Goal: Use online tool/utility: Use online tool/utility

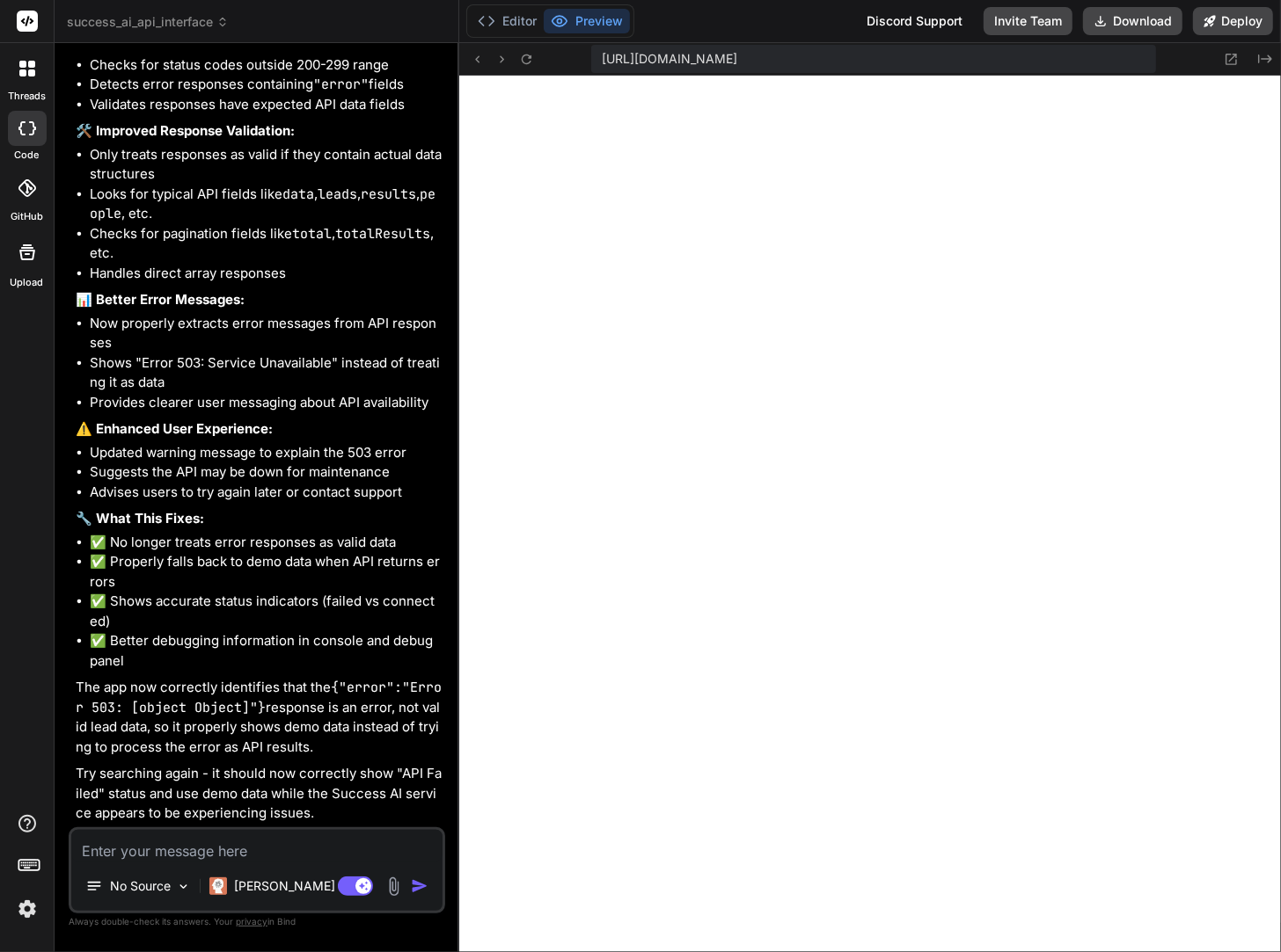
scroll to position [29902, 0]
click at [228, 846] on textarea at bounding box center [256, 846] width 371 height 32
click at [252, 844] on textarea at bounding box center [256, 846] width 371 height 32
type textarea "r"
type textarea "x"
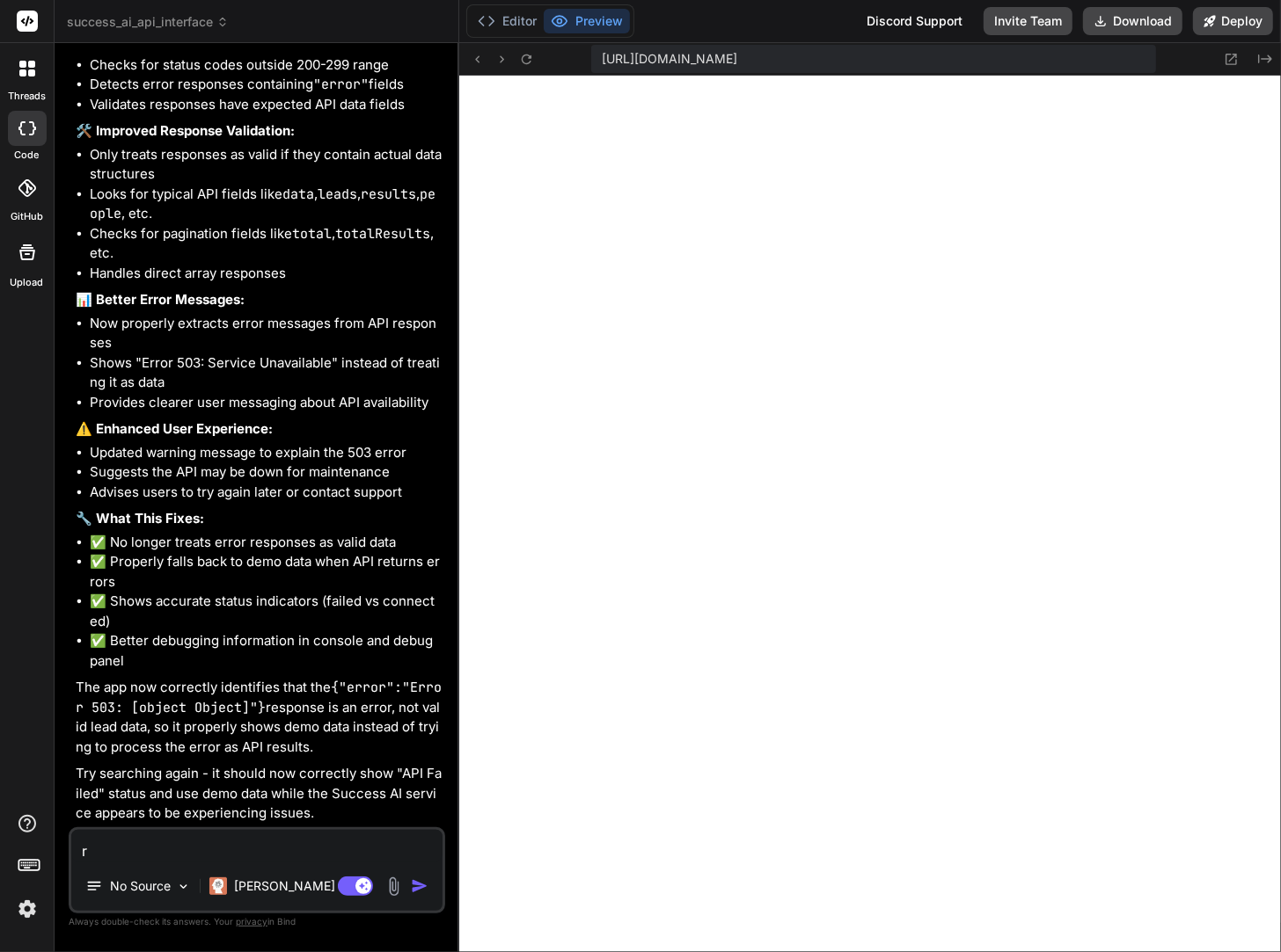
type textarea "re"
type textarea "x"
type textarea "rem"
type textarea "x"
type textarea "remo"
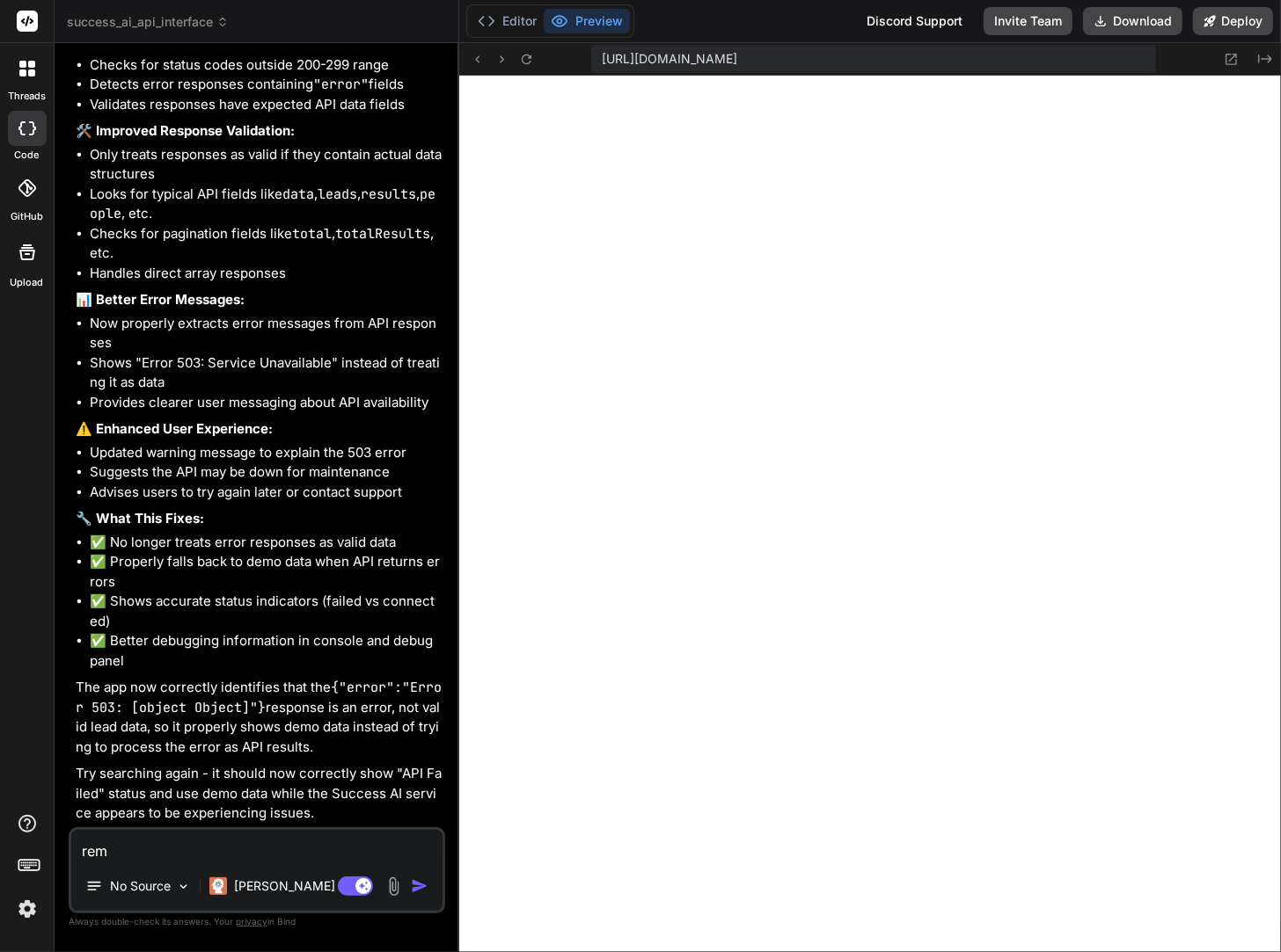
type textarea "x"
type textarea "remov"
type textarea "x"
type textarea "remove"
type textarea "x"
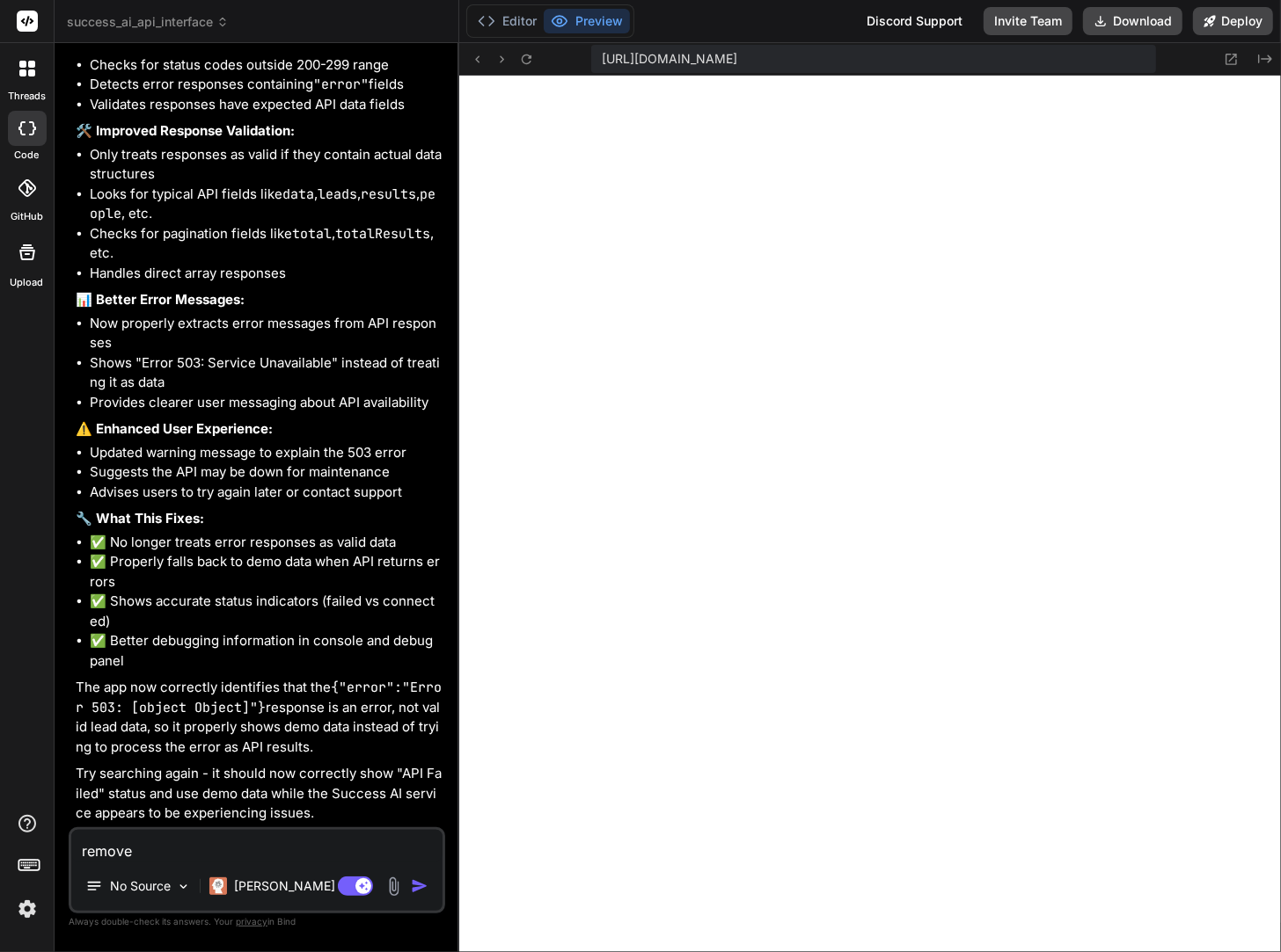
type textarea "remove"
type textarea "x"
type textarea "remove t"
type textarea "x"
type textarea "remove th"
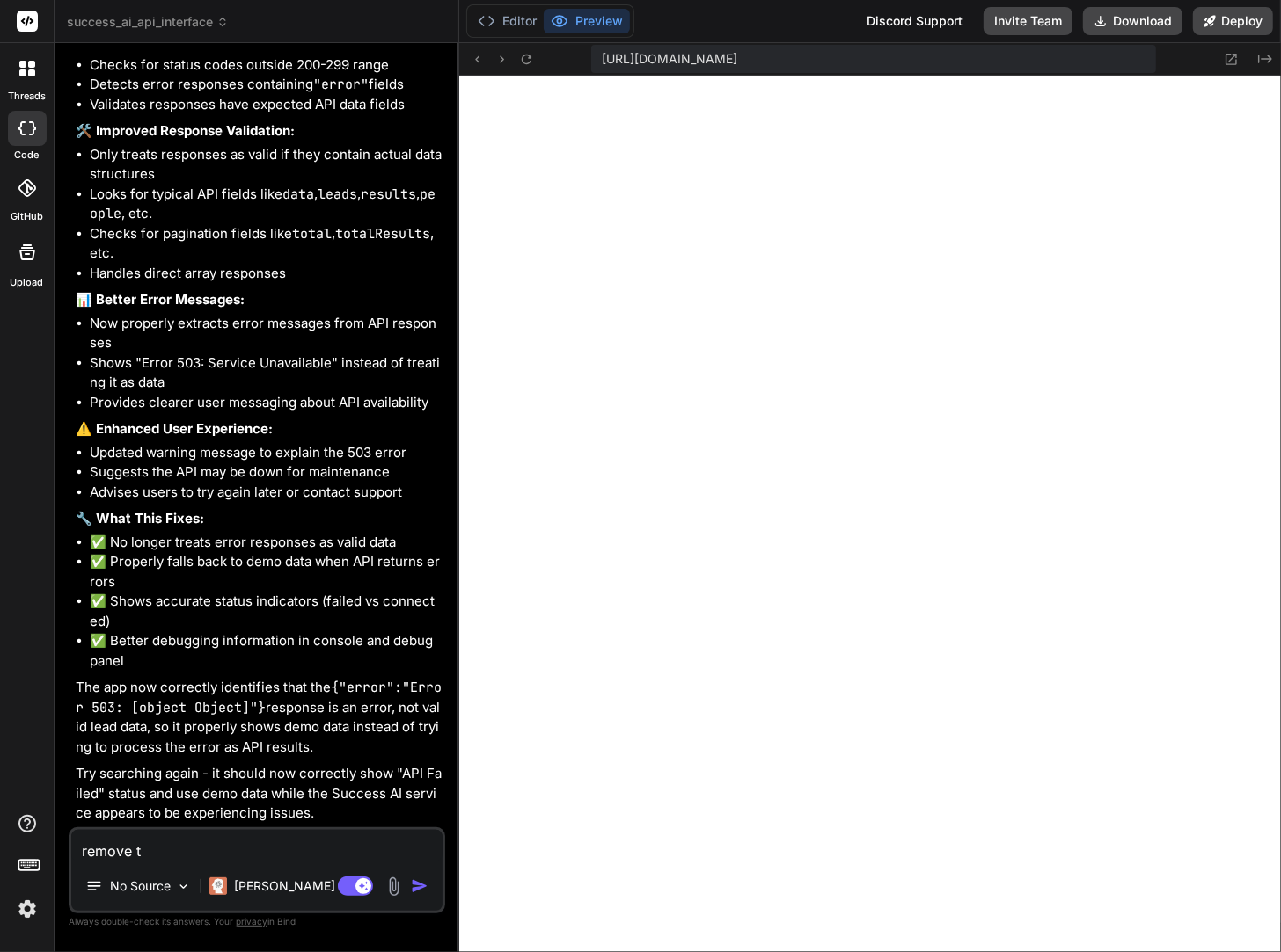
type textarea "x"
type textarea "remove the"
type textarea "x"
type textarea "remove the"
type textarea "x"
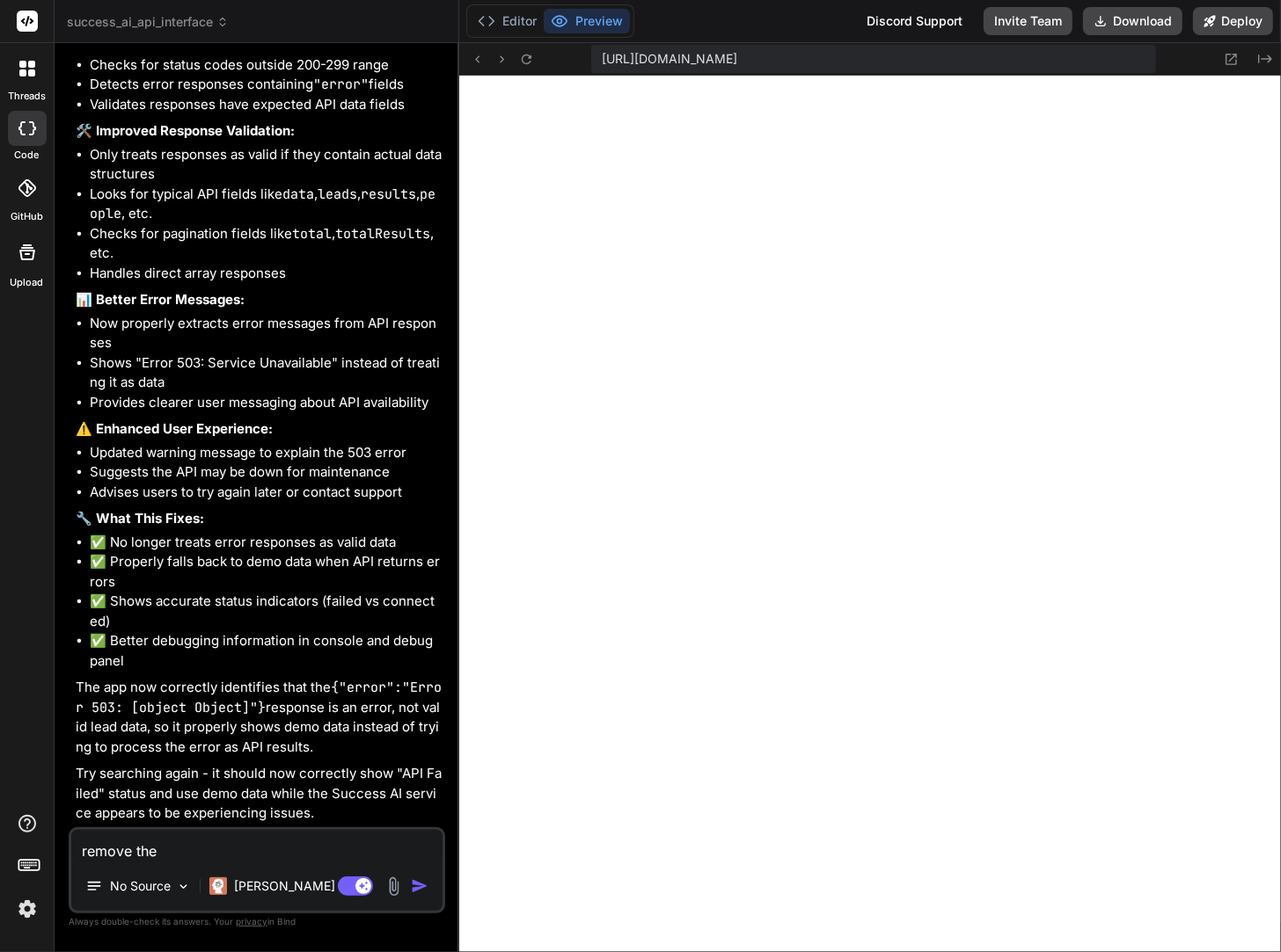
type textarea "remove the d"
type textarea "x"
type textarea "remove the de"
type textarea "x"
type textarea "remove the dem"
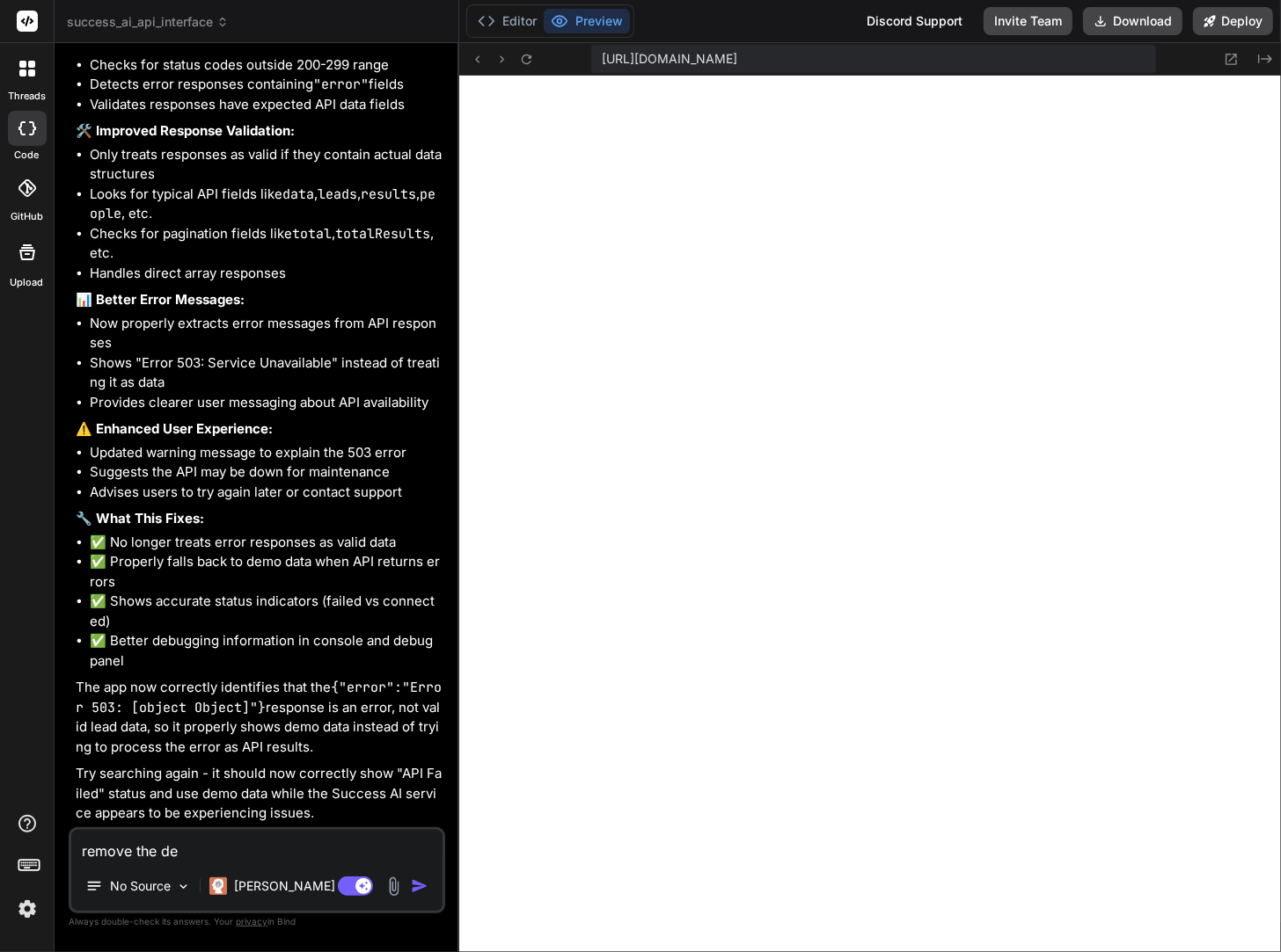
type textarea "x"
type textarea "remove the demo"
type textarea "x"
type textarea "remove the demo"
type textarea "x"
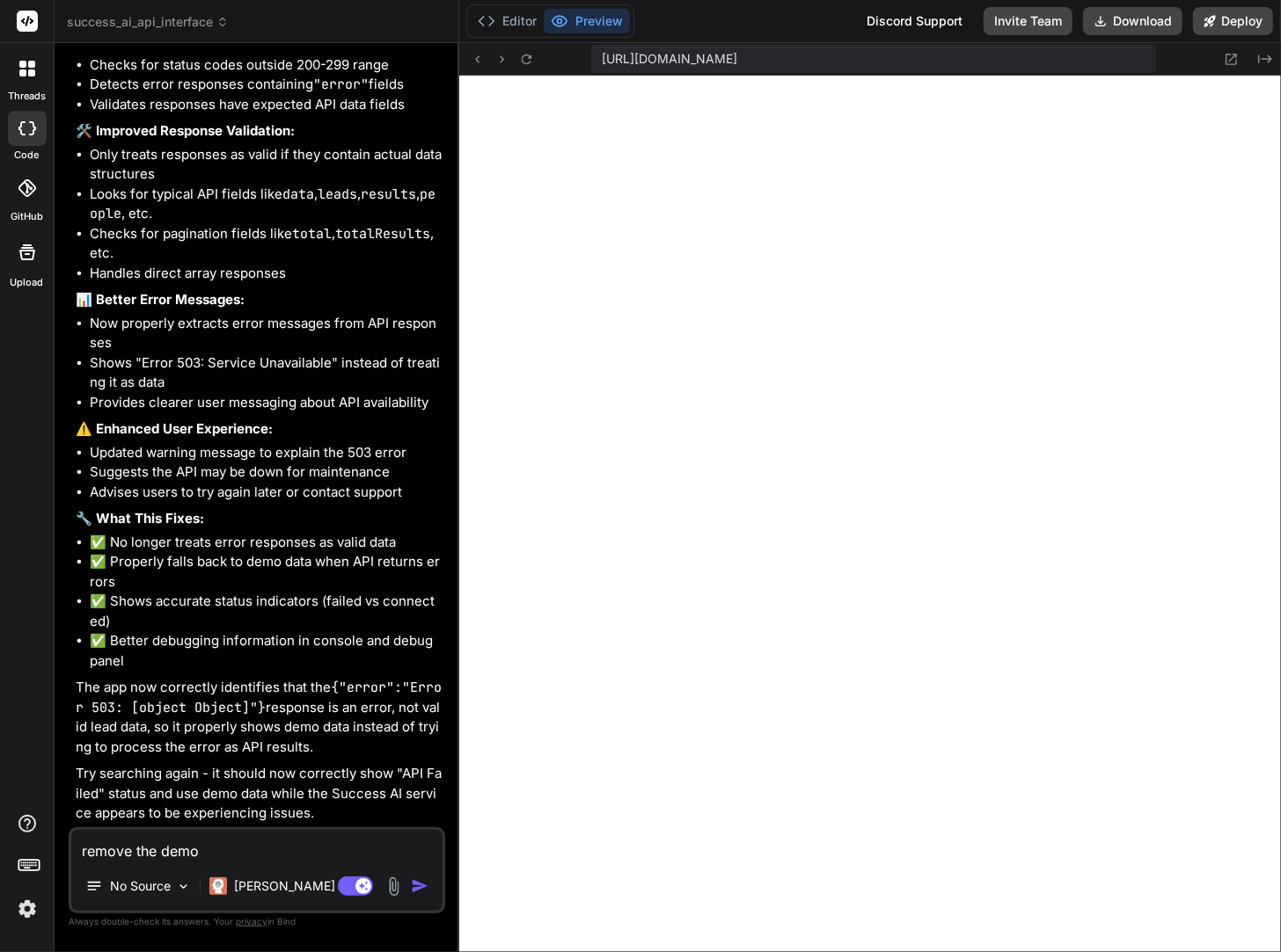
type textarea "remove the demo d"
type textarea "x"
type textarea "remove the demo da"
type textarea "x"
type textarea "remove the demo dat"
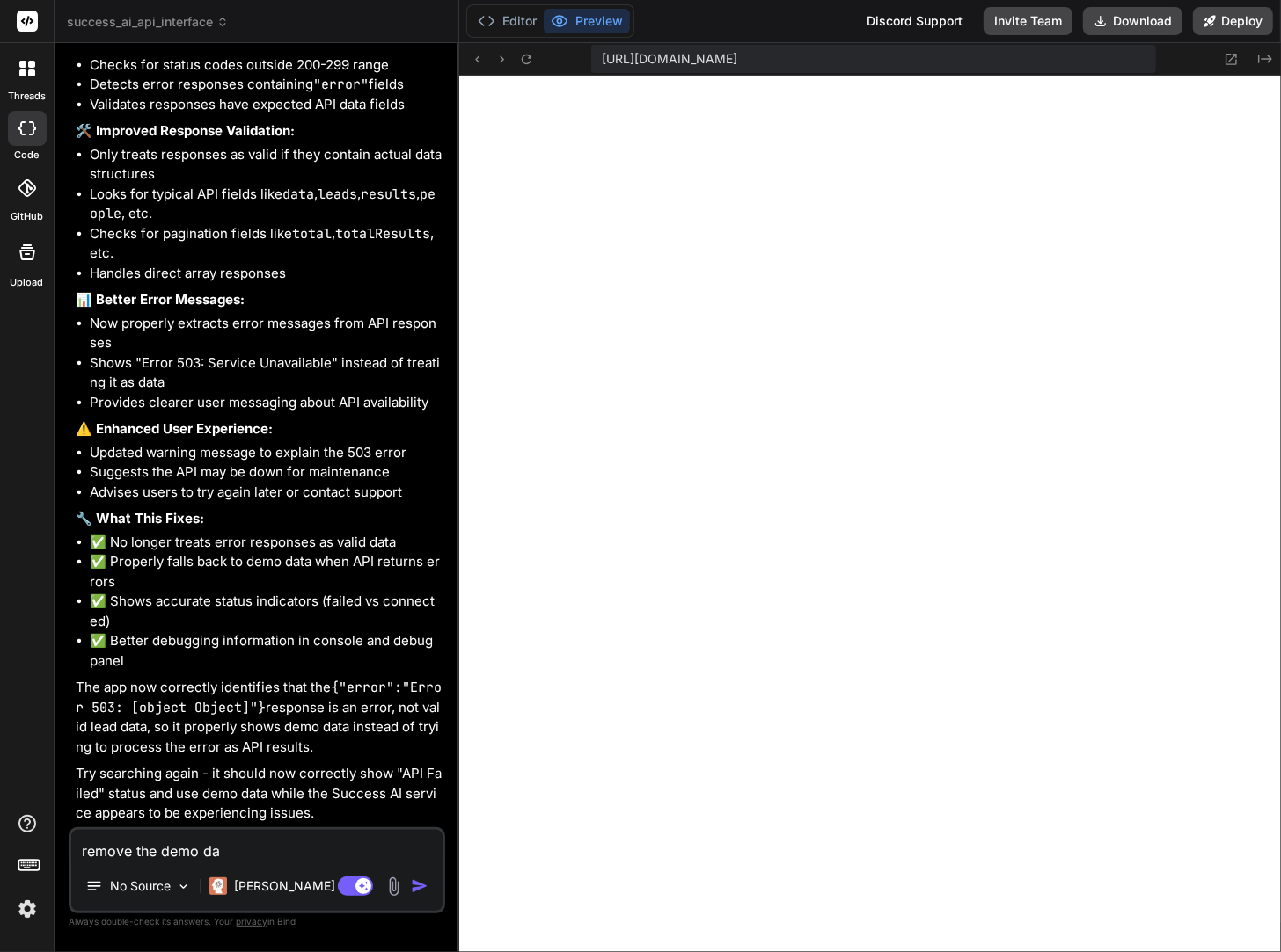
type textarea "x"
type textarea "remove the demo data"
type textarea "x"
type textarea "remove the demo data"
type textarea "x"
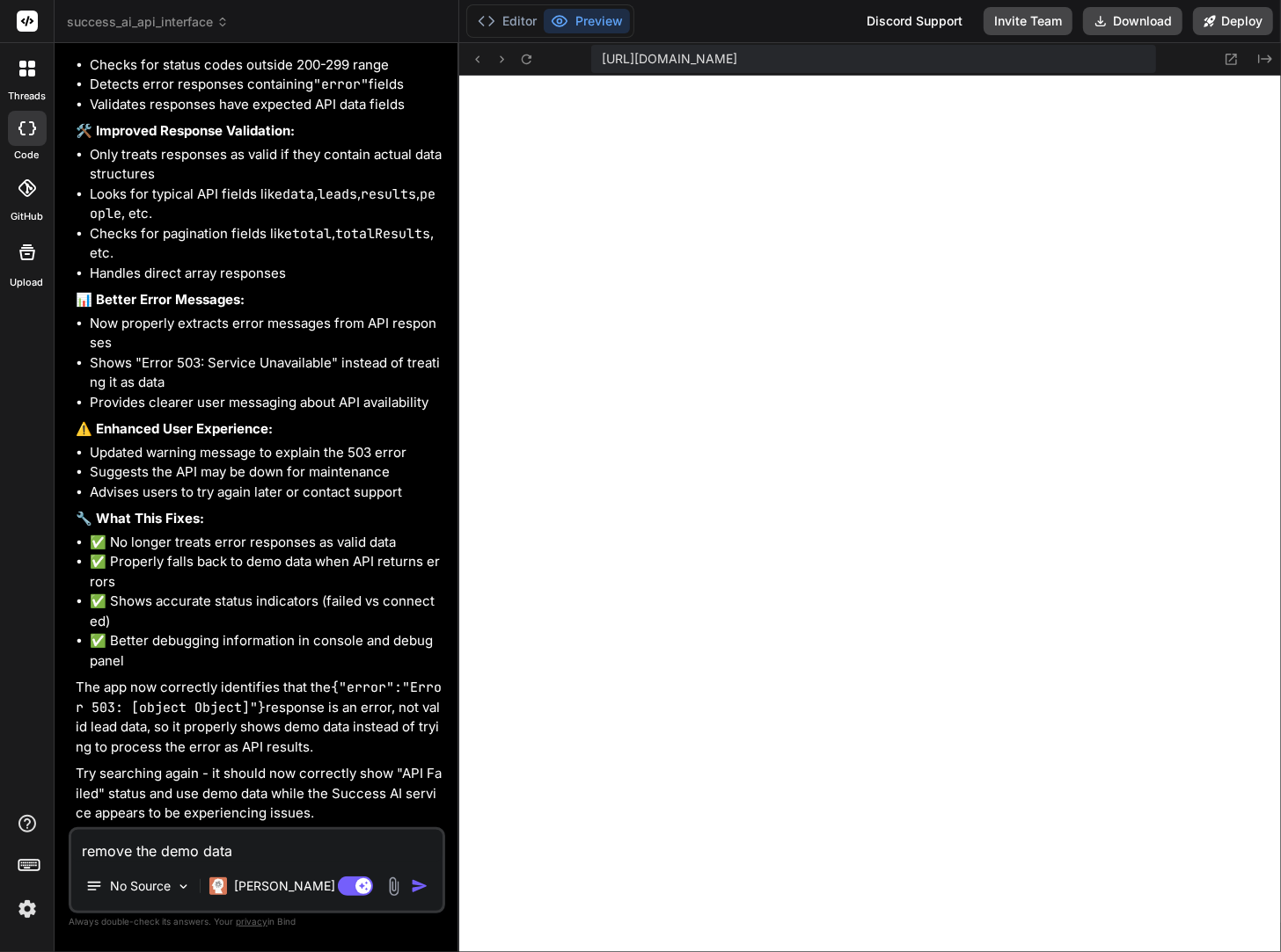
type textarea "remove the demo data f"
type textarea "x"
type textarea "remove the demo data fa"
type textarea "x"
type textarea "remove the demo data fal"
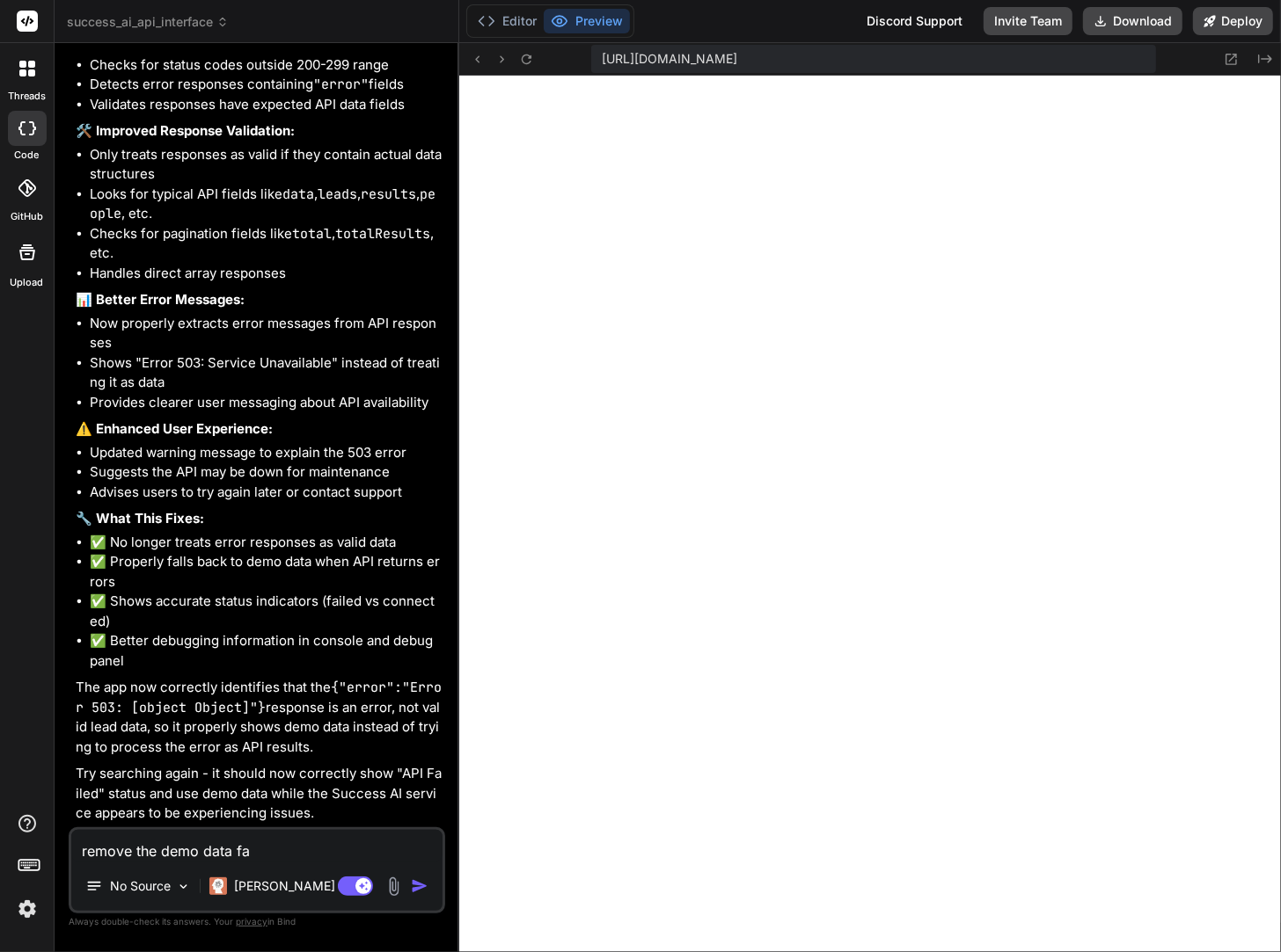
type textarea "x"
type textarea "remove the demo data fall"
type textarea "x"
type textarea "remove the demo data fallb"
type textarea "x"
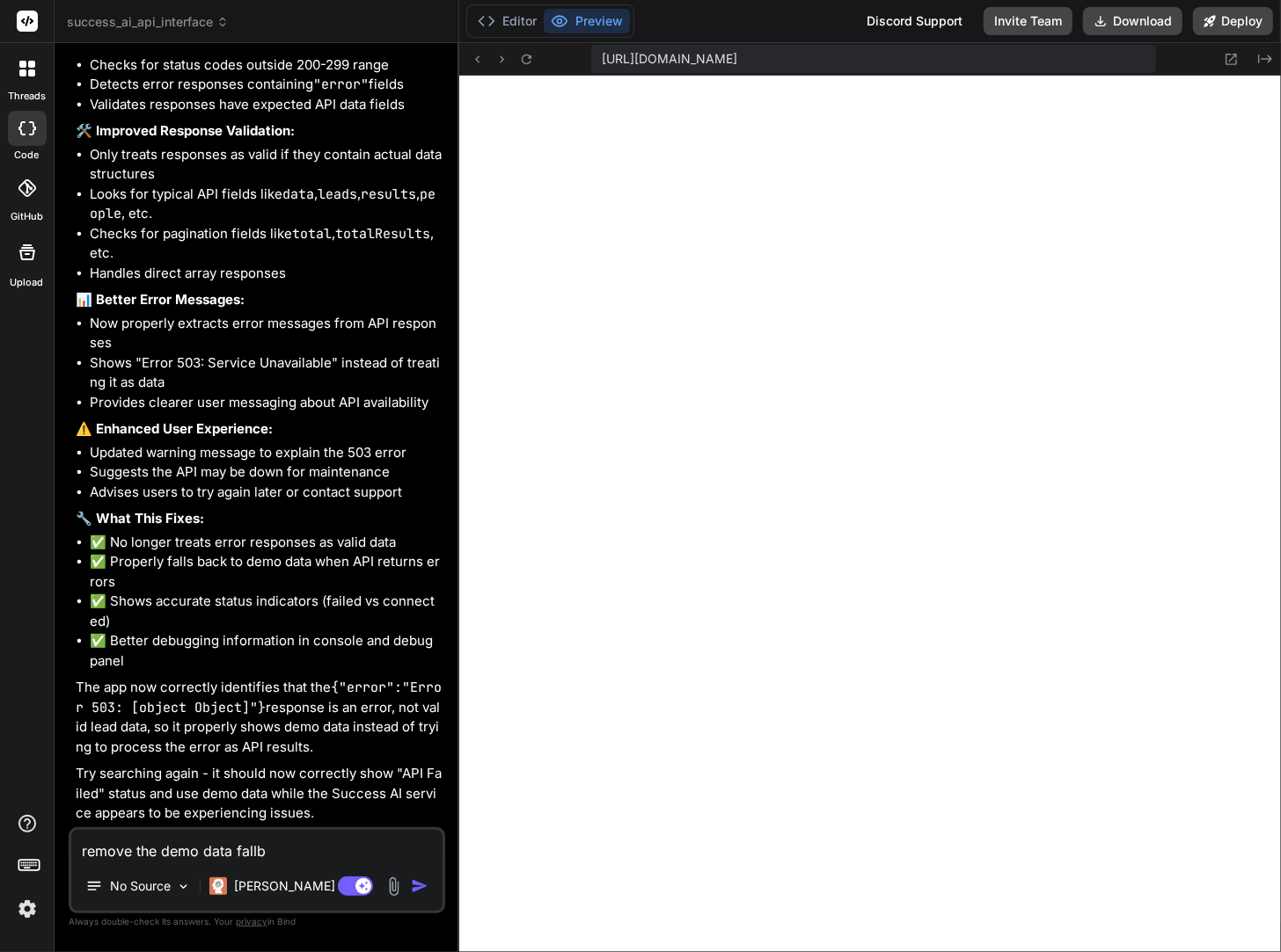
type textarea "remove the demo data fallba"
type textarea "x"
type textarea "remove the demo data fallbac"
type textarea "x"
type textarea "remove the demo data fallback"
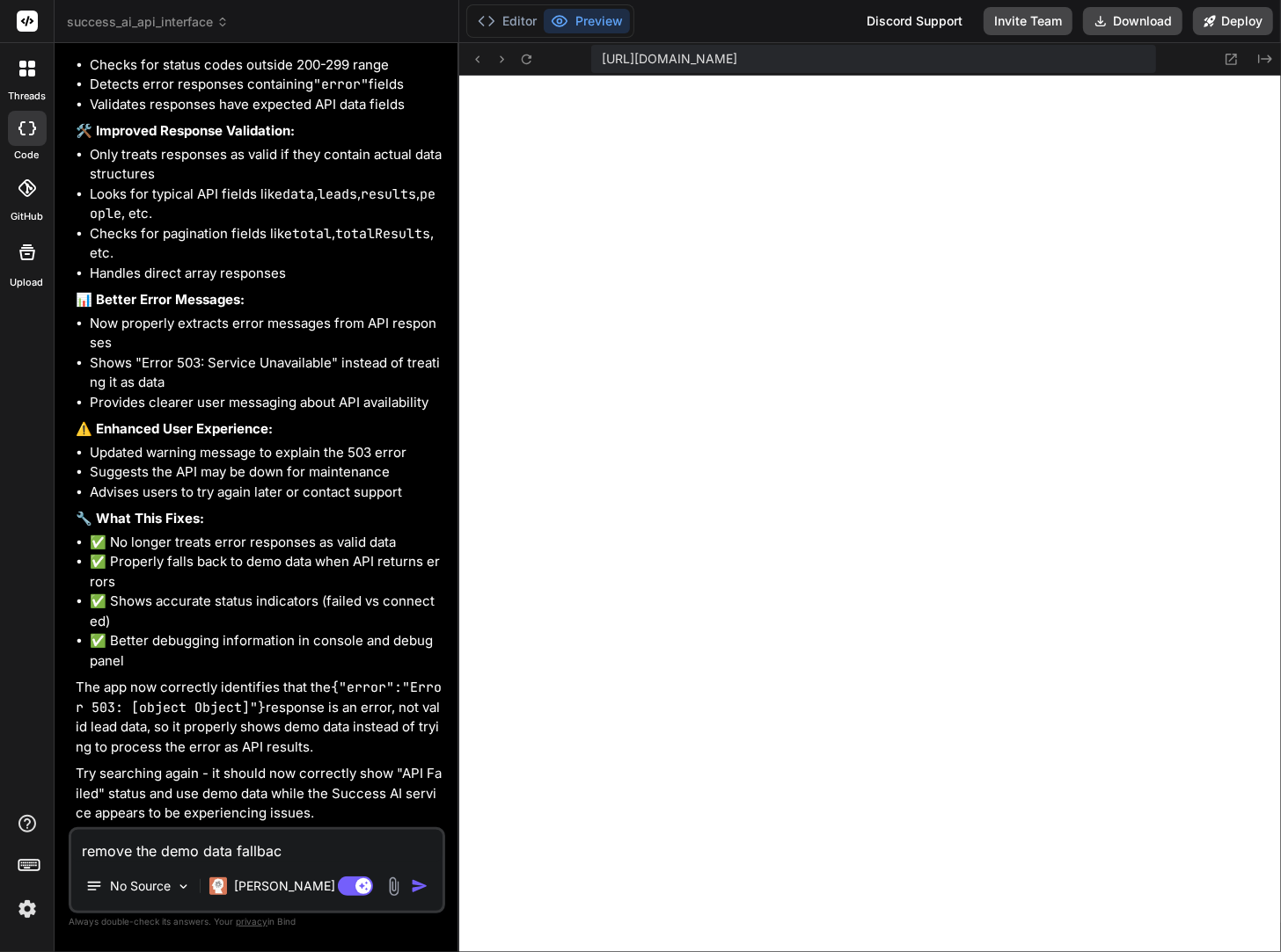
type textarea "x"
type textarea "remove the demo data fallback"
type textarea "x"
type textarea "remove the demo data fallback a"
type textarea "x"
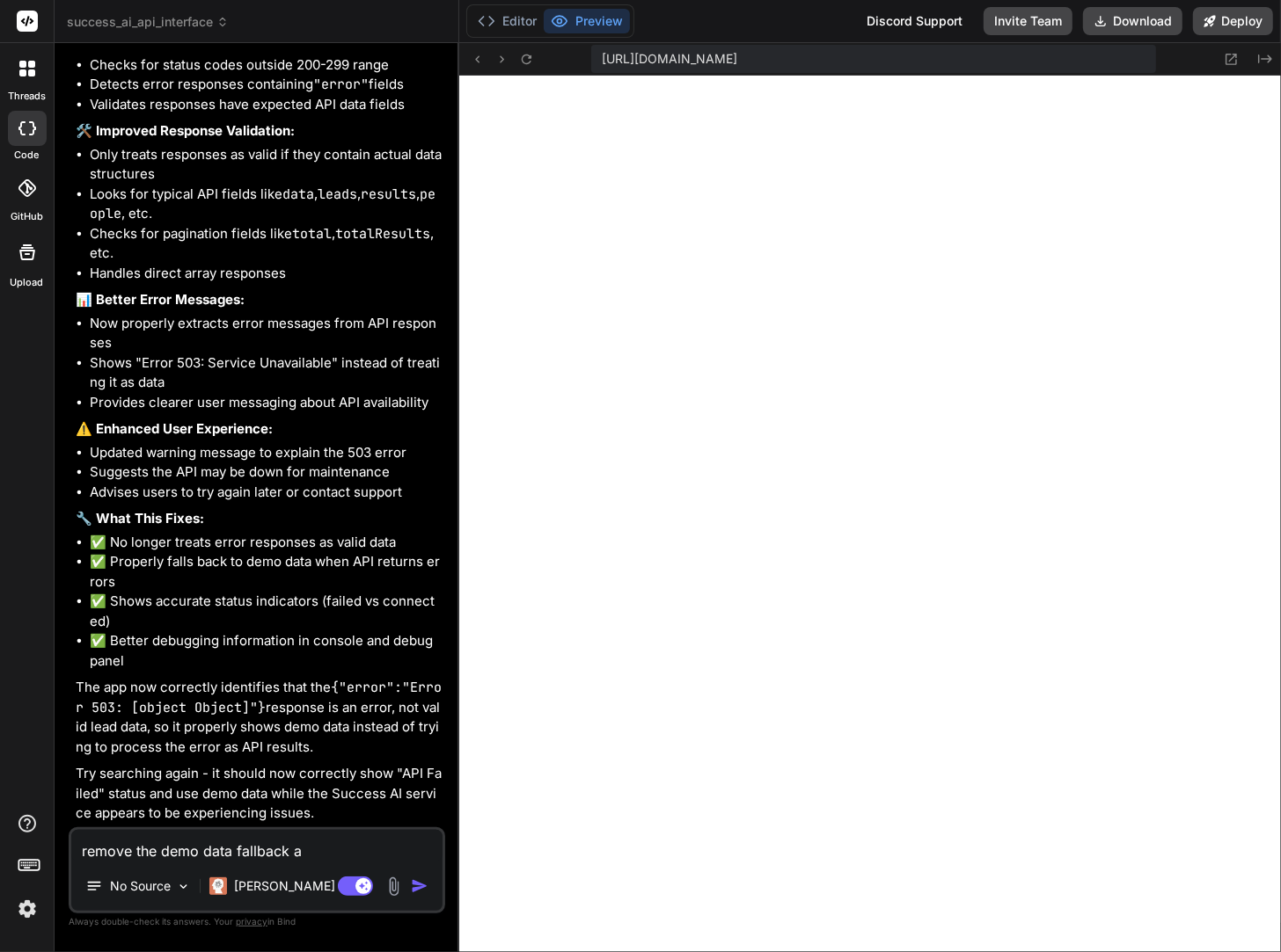
type textarea "remove the demo data fallback an"
type textarea "x"
type textarea "remove the demo data fallback and"
type textarea "x"
type textarea "remove the demo data fallback and"
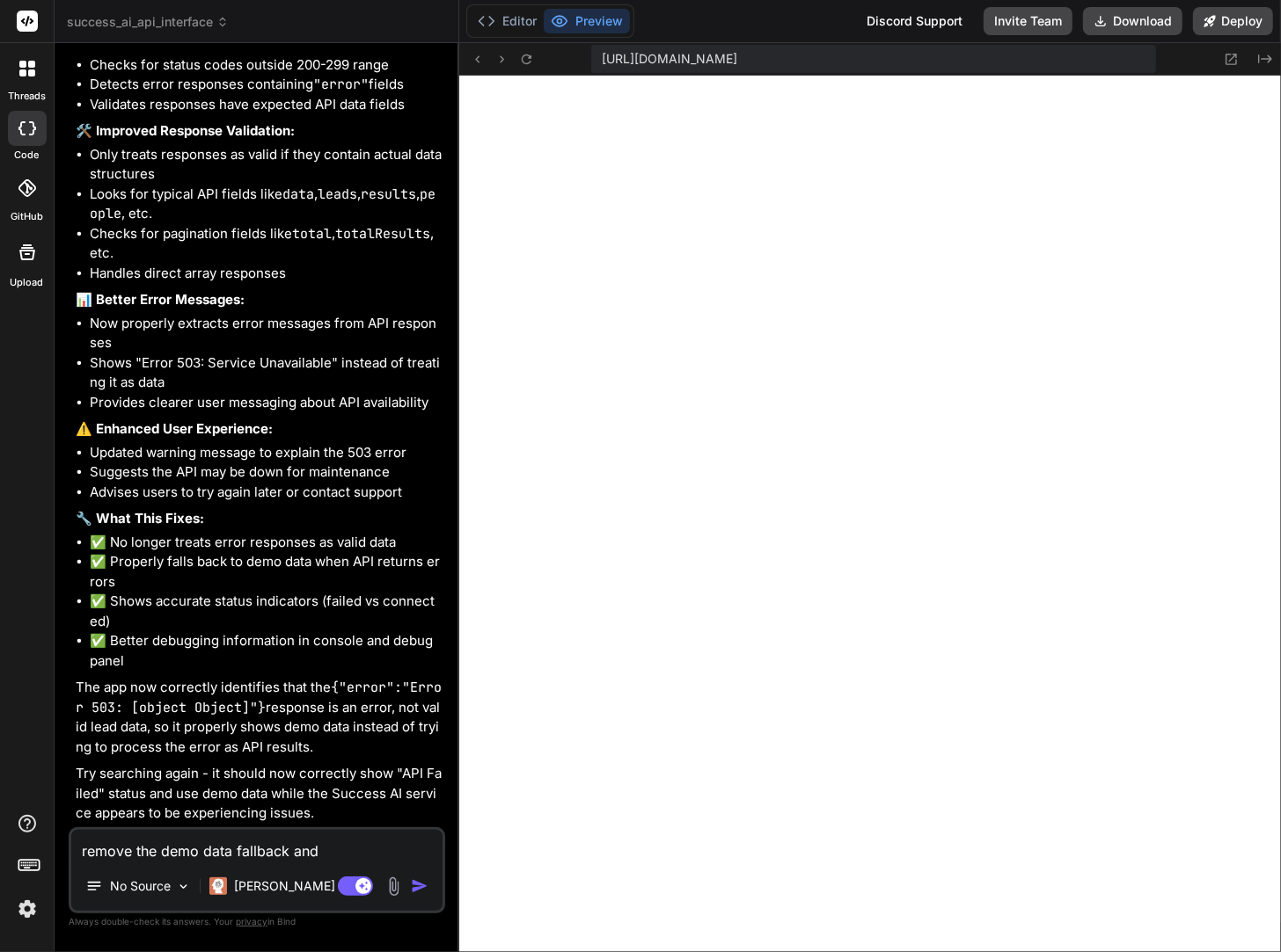
type textarea "x"
type textarea "remove the demo data fallback and d"
type textarea "x"
type textarea "remove the demo data fallback and do"
type textarea "x"
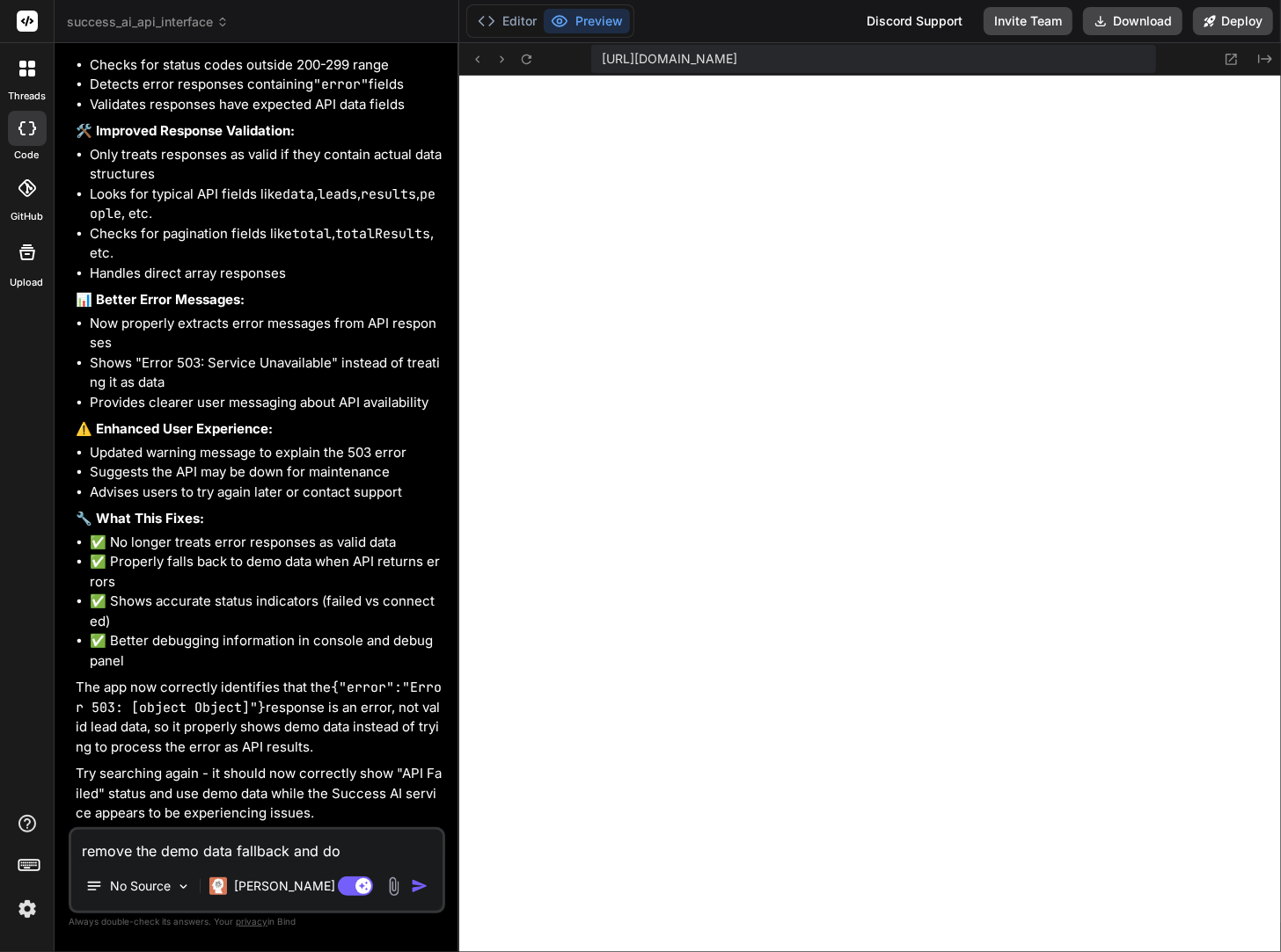
type textarea "remove the demo data fallback and don"
type textarea "x"
type textarea "remove the demo data fallback and don'"
type textarea "x"
type textarea "remove the demo data fallback and don't"
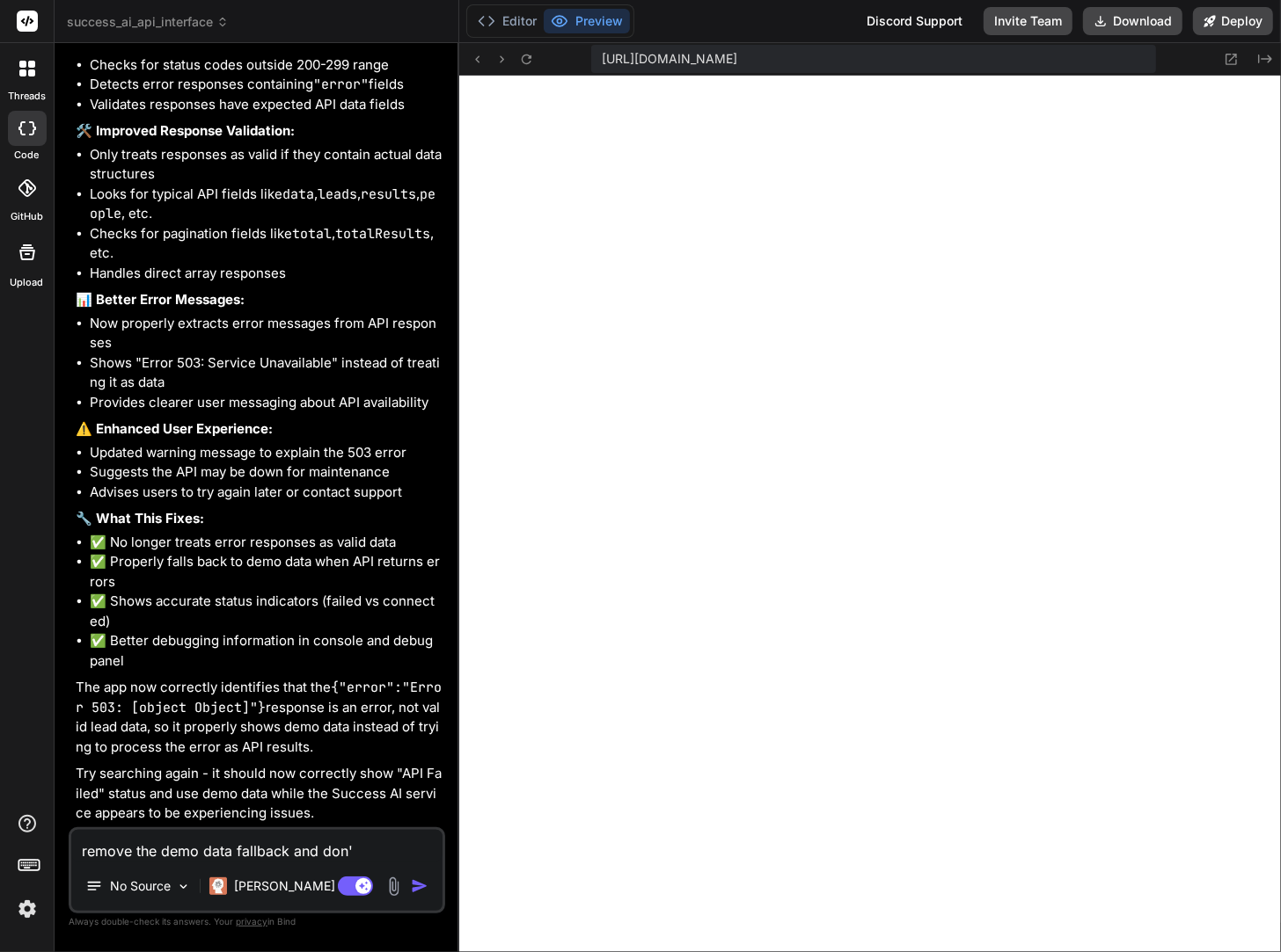
type textarea "x"
type textarea "remove the demo data fallback and don't"
type textarea "x"
type textarea "remove the demo data fallback and don't r"
type textarea "x"
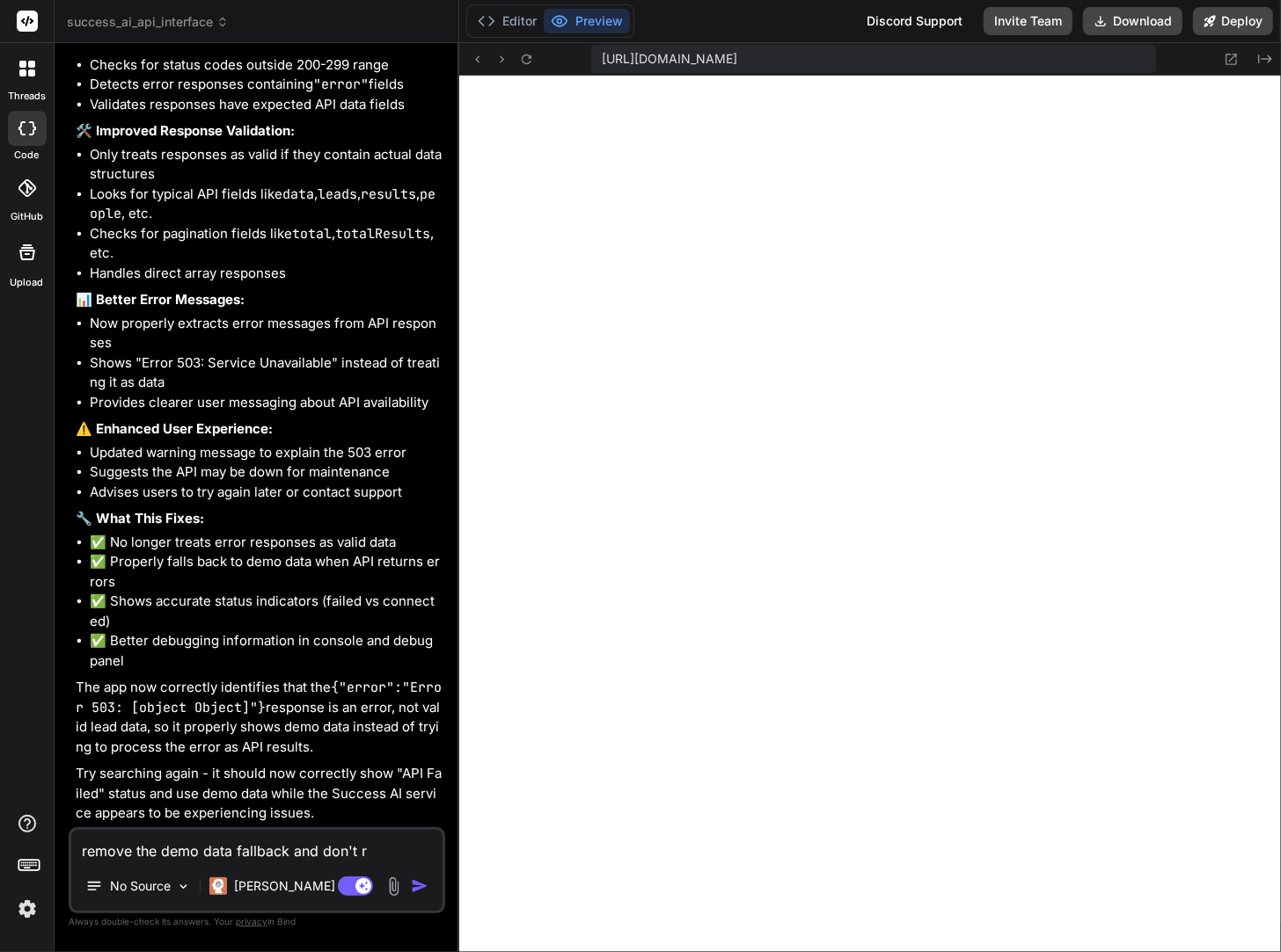
type textarea "remove the demo data fallback and don't ru"
type textarea "x"
type textarea "remove the demo data fallback and don't run"
type textarea "x"
type textarea "remove the demo data fallback and don't run"
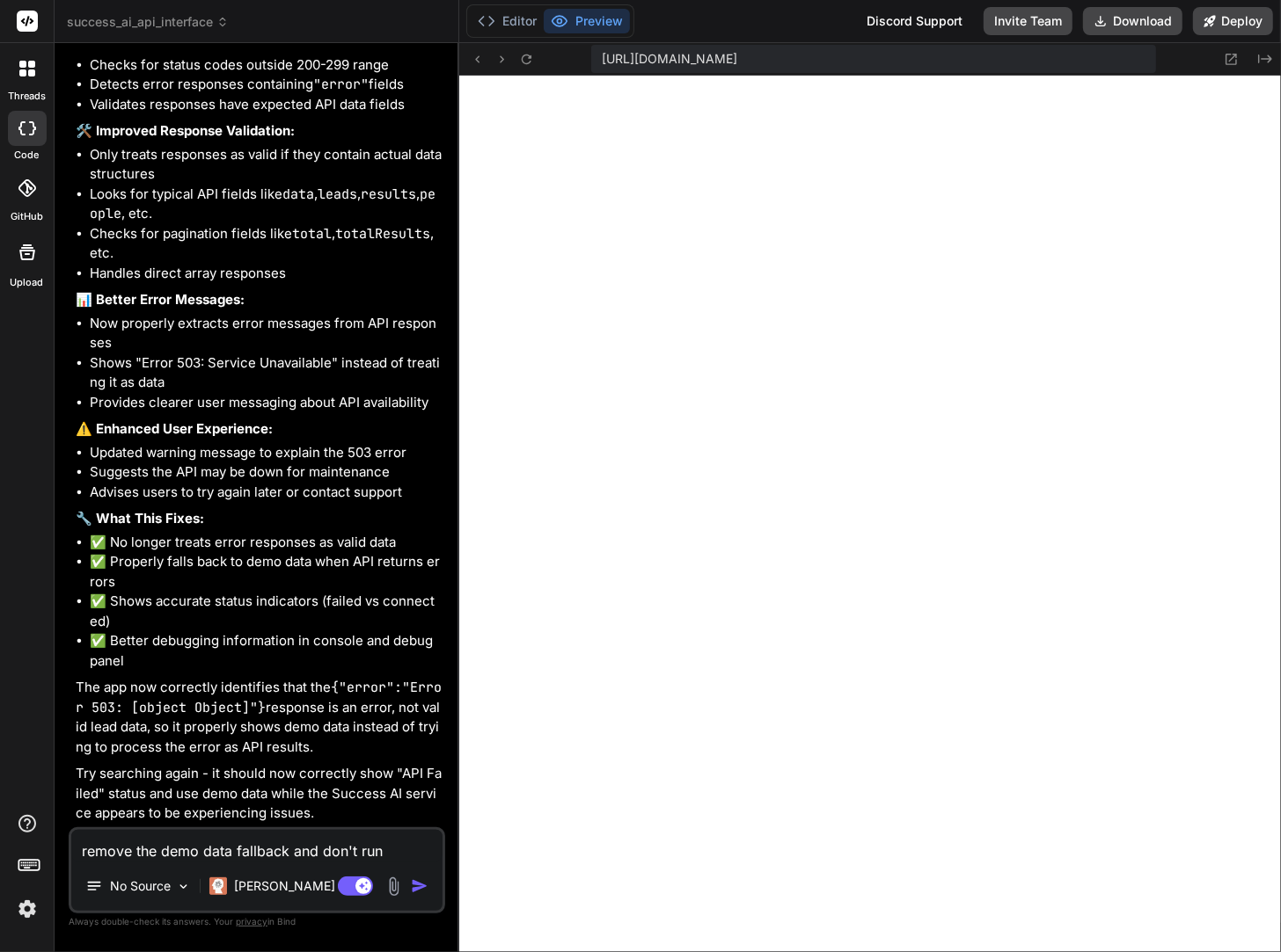
type textarea "x"
type textarea "remove the demo data fallback and don't run a"
type textarea "x"
type textarea "remove the demo data fallback and don't run an"
type textarea "x"
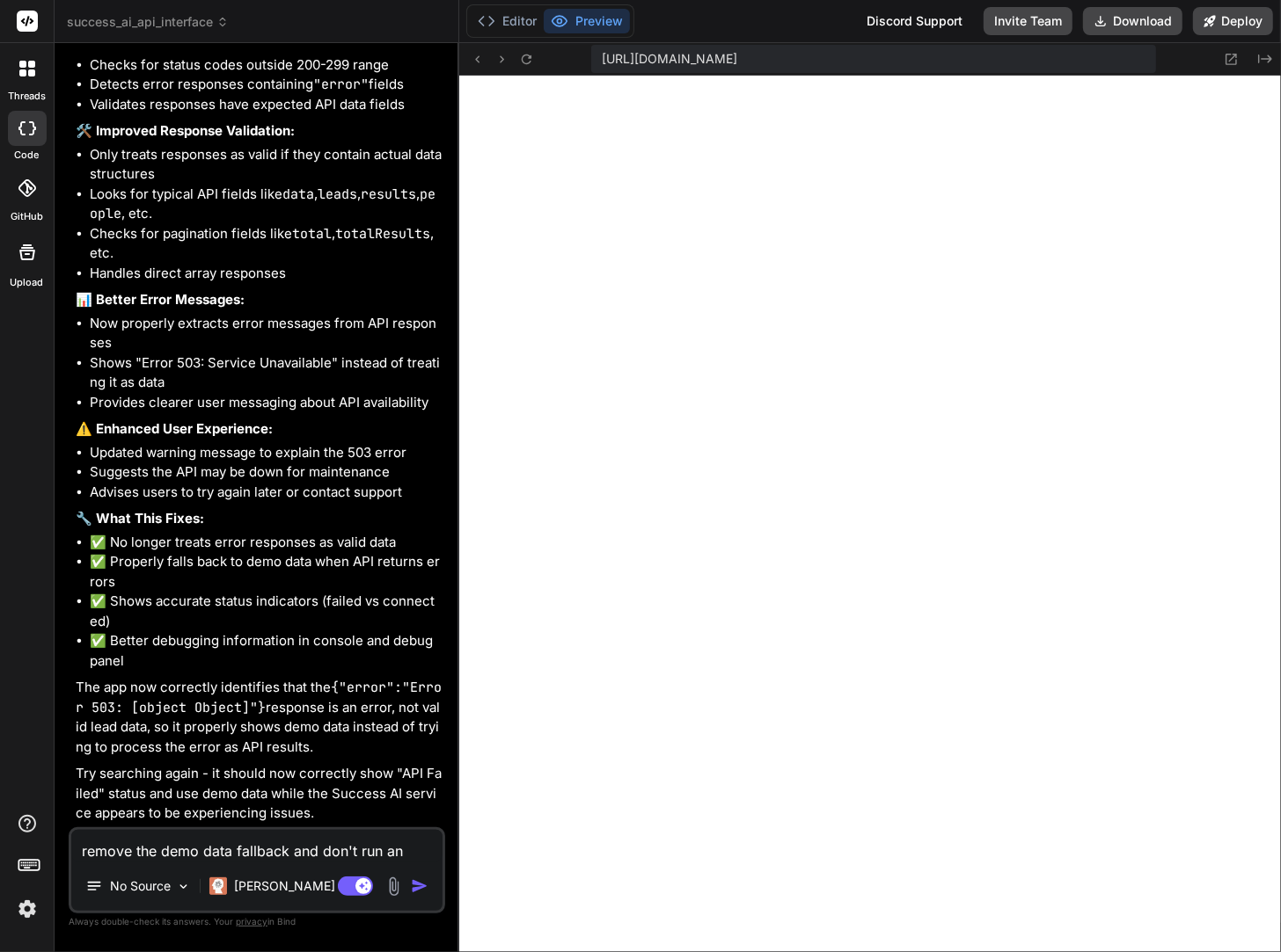
type textarea "remove the demo data fallback and don't run an"
type textarea "x"
type textarea "remove the demo data fallback and don't run an a"
type textarea "x"
type textarea "remove the demo data fallback and don't run an ap"
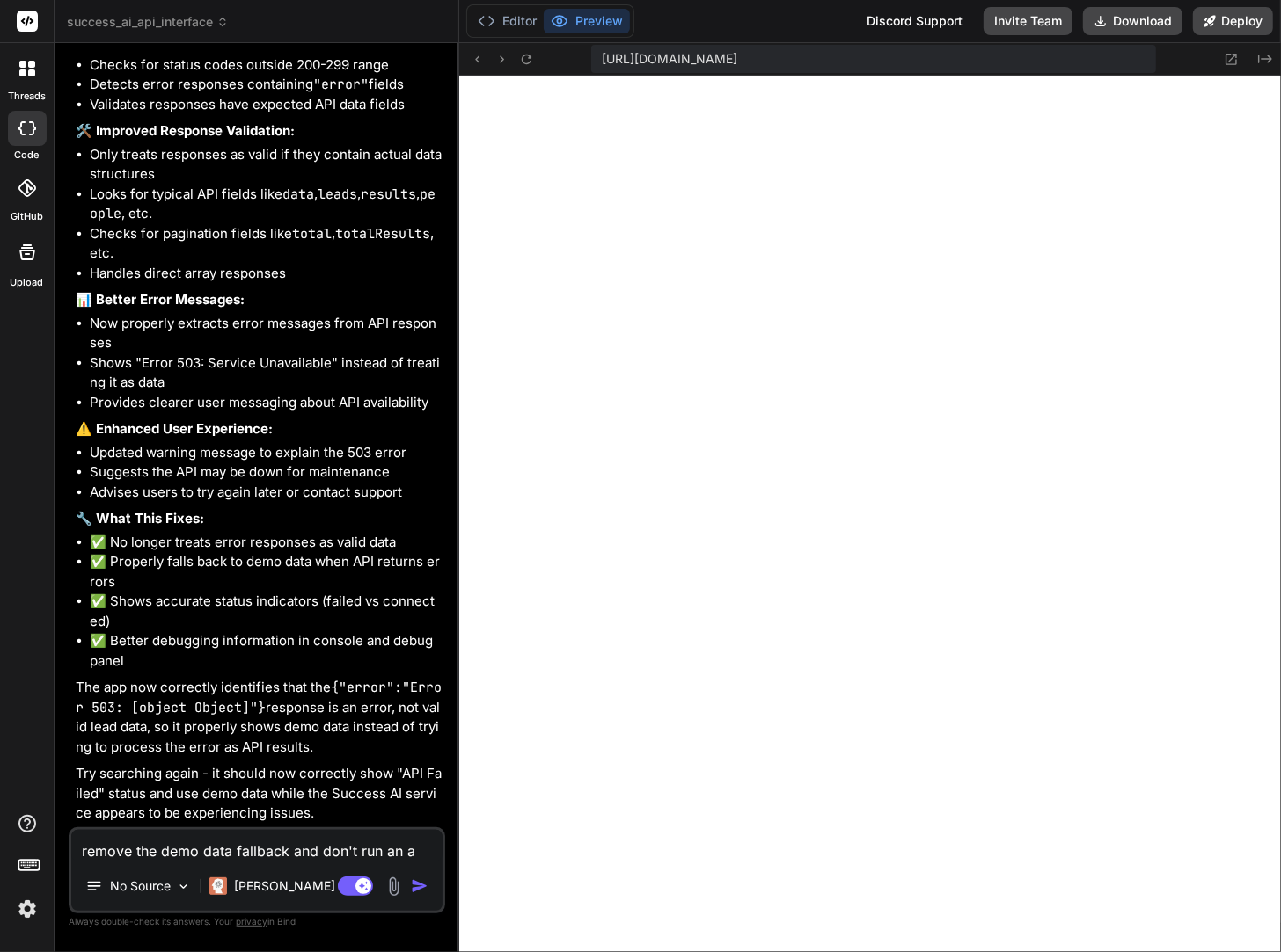
type textarea "x"
type textarea "remove the demo data fallback and don't run an api"
type textarea "x"
type textarea "remove the demo data fallback and don't run an api"
type textarea "x"
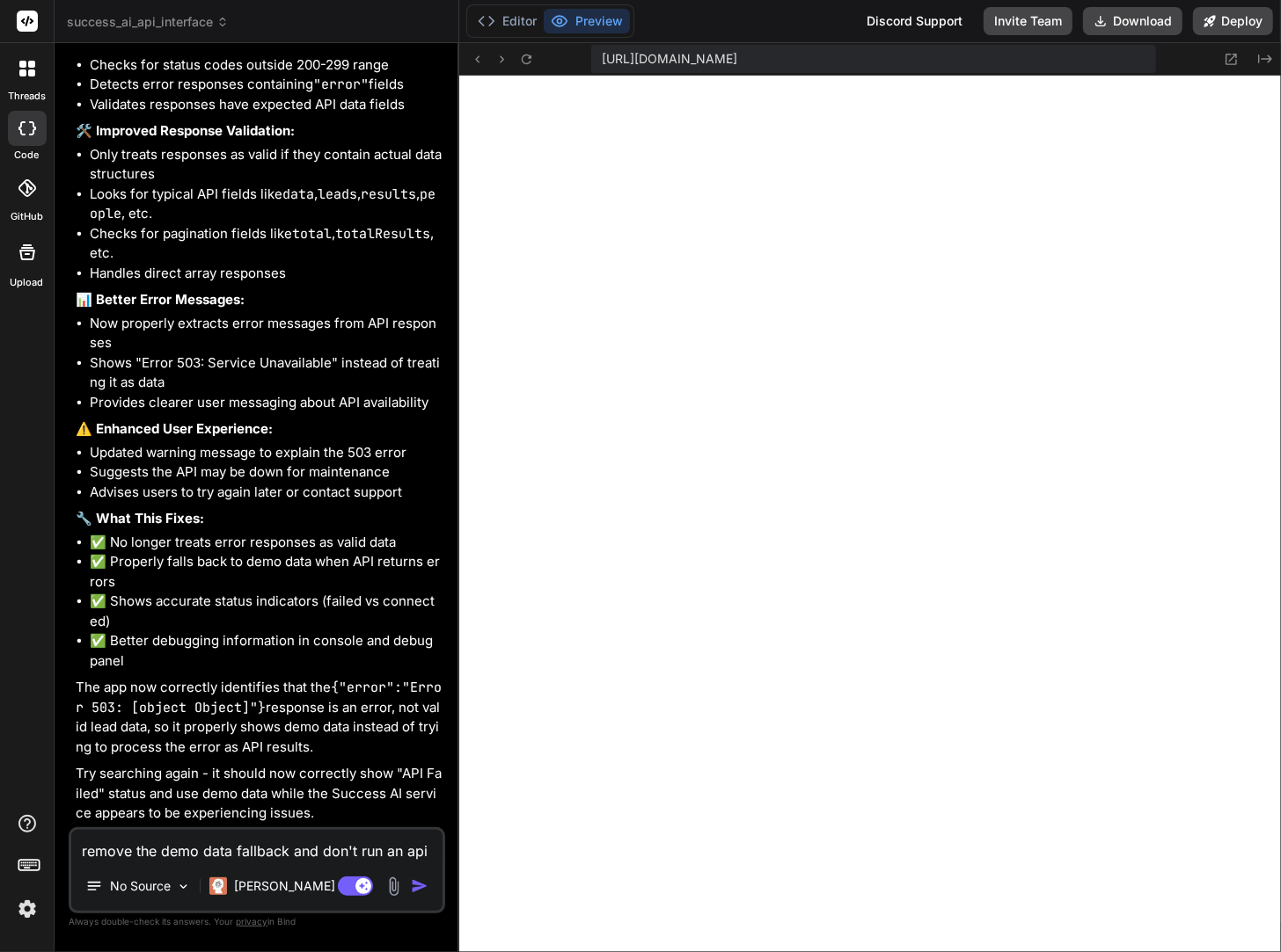
type textarea "remove the demo data fallback and don't run an api q"
type textarea "x"
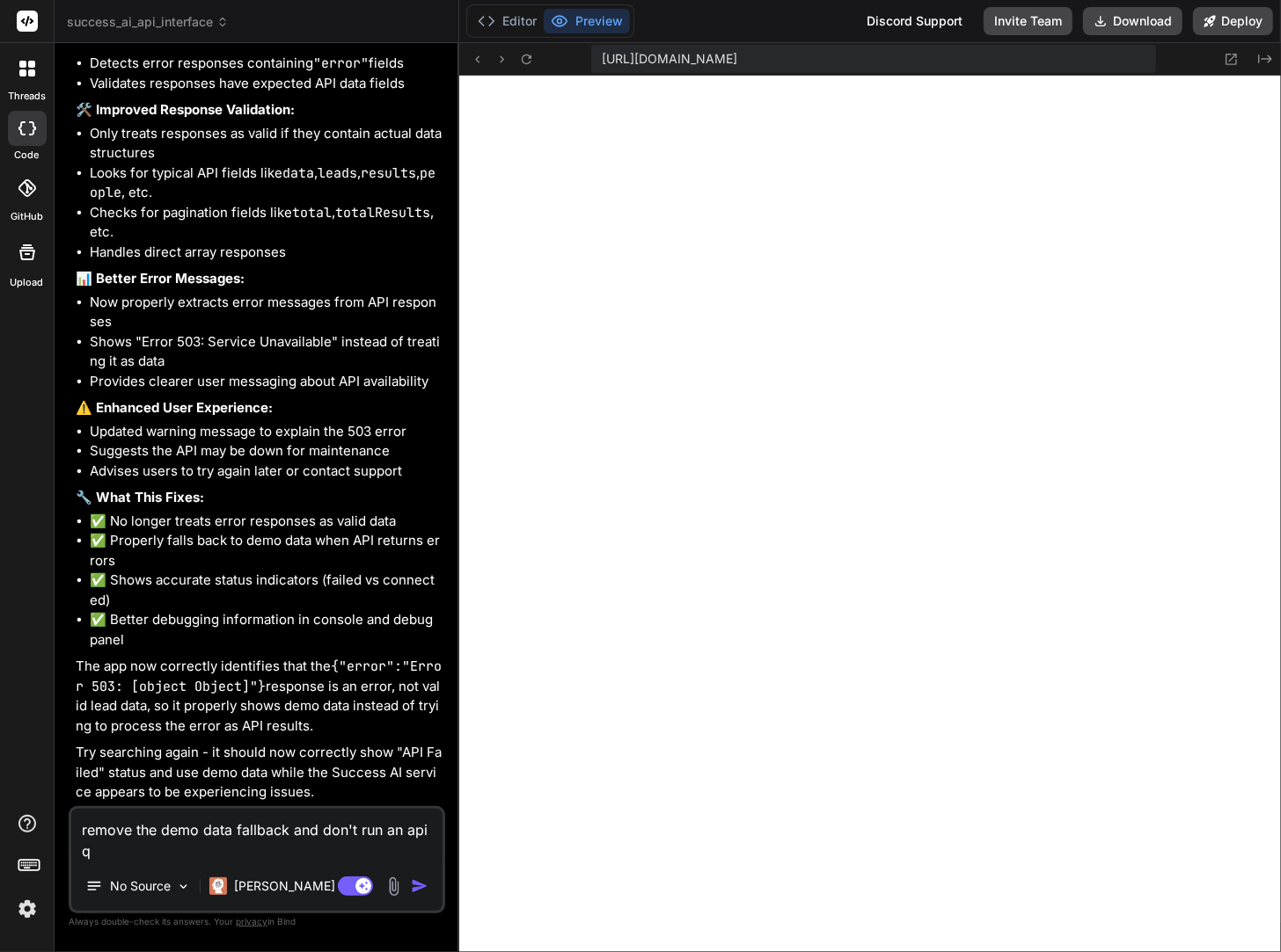
type textarea "remove the demo data fallback and don't run an api qu"
type textarea "x"
type textarea "remove the demo data fallback and don't run an api que"
type textarea "x"
type textarea "remove the demo data fallback and don't run an api quer"
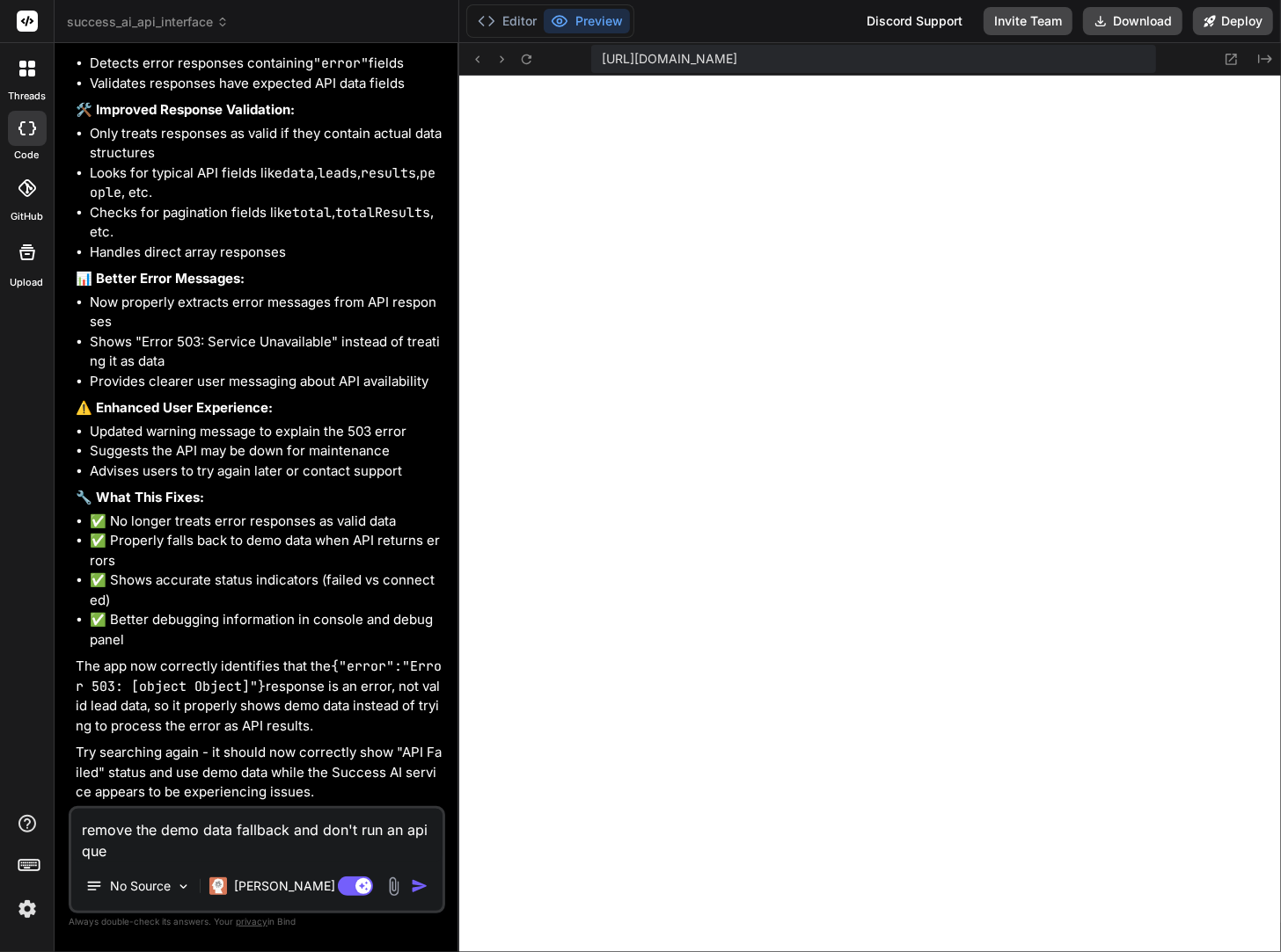
type textarea "x"
type textarea "remove the demo data fallback and don't run an api query"
type textarea "x"
type textarea "remove the demo data fallback and don't run an api query"
type textarea "x"
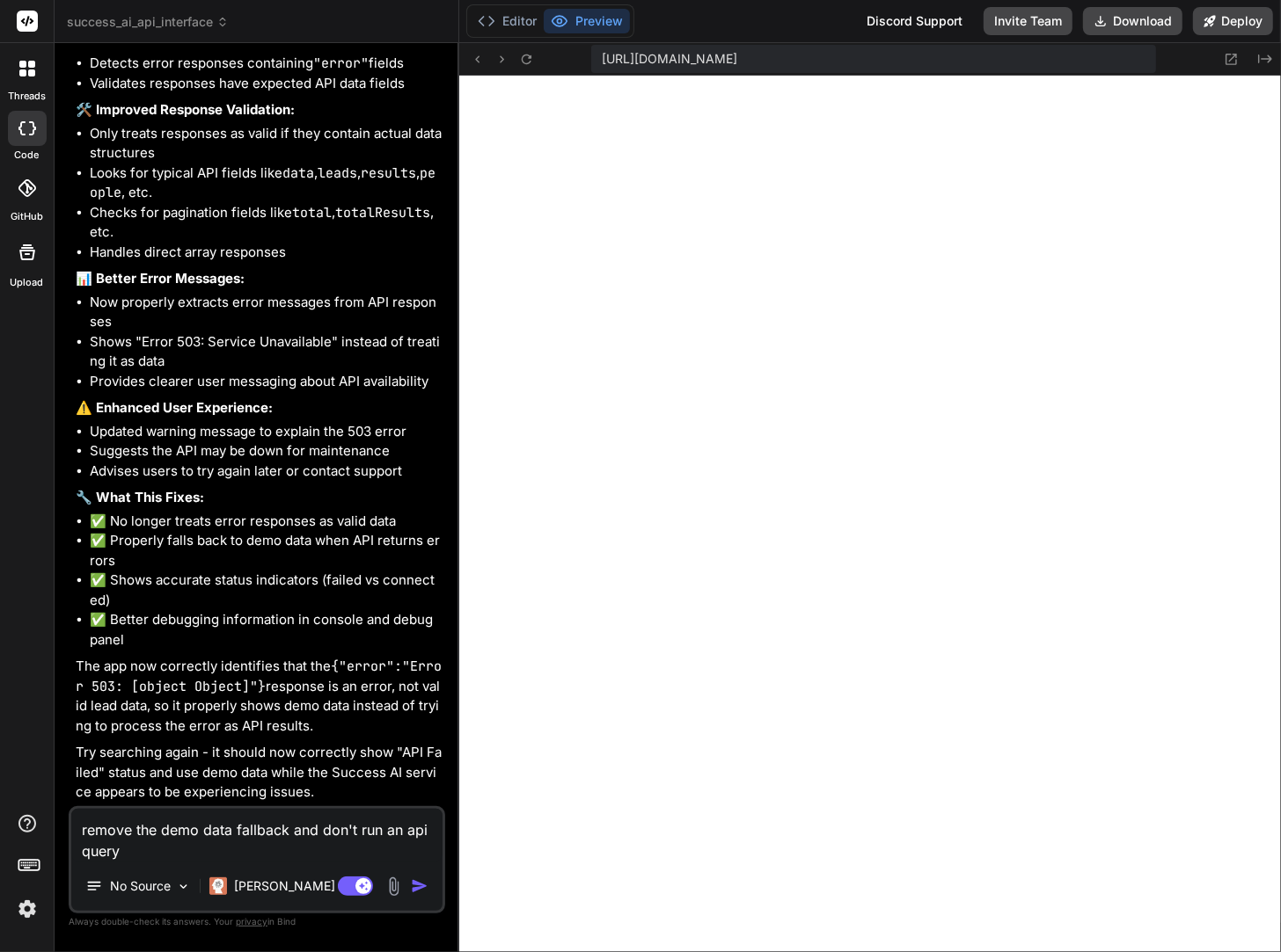
type textarea "remove the demo data fallback and don't run an api query w"
type textarea "x"
type textarea "remove the demo data fallback and don't run an api query wh"
type textarea "x"
type textarea "remove the demo data fallback and don't run an api query whe"
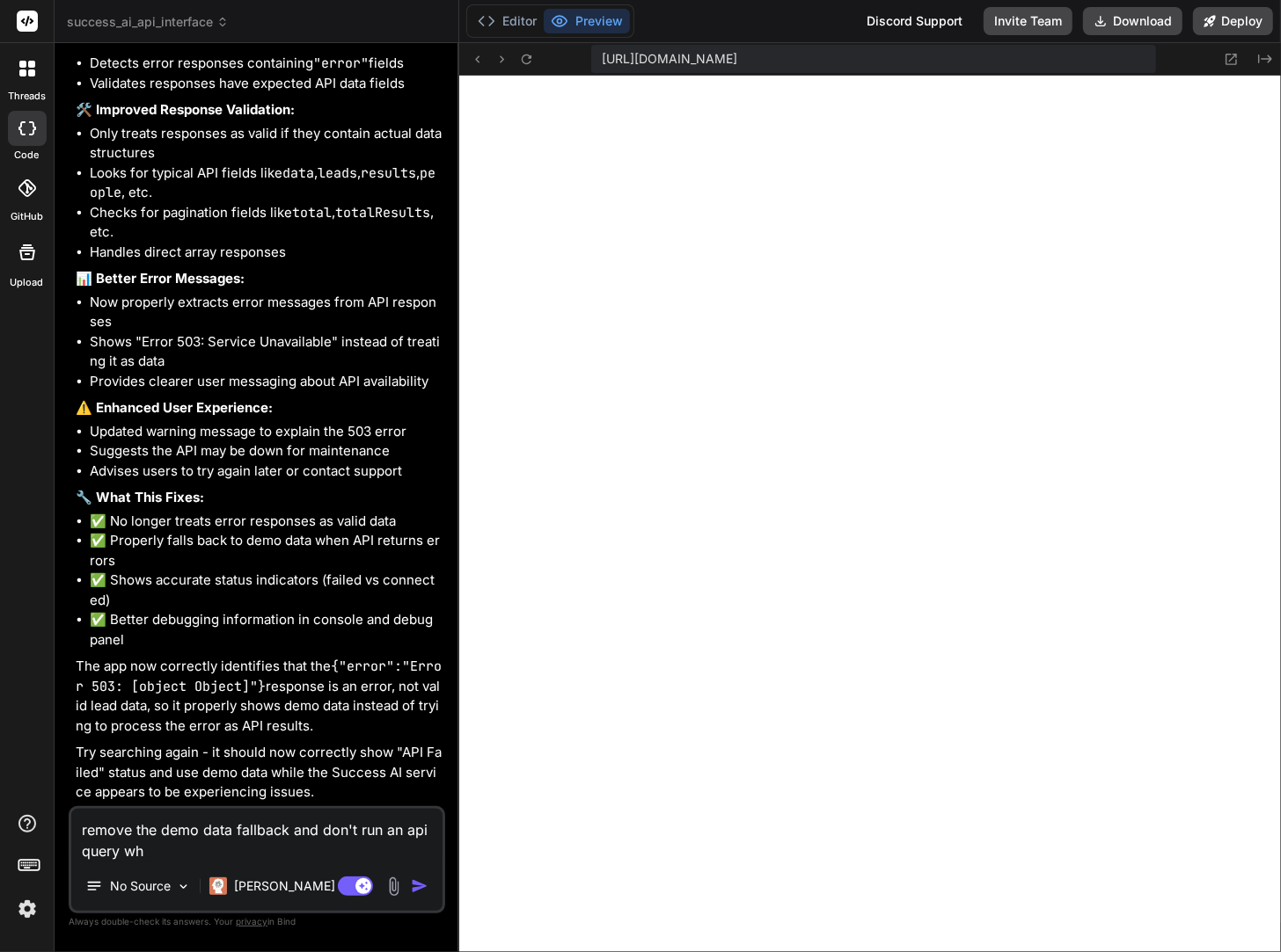
type textarea "x"
type textarea "remove the demo data fallback and don't run an api query when"
type textarea "x"
type textarea "remove the demo data fallback and don't run an api query when"
type textarea "x"
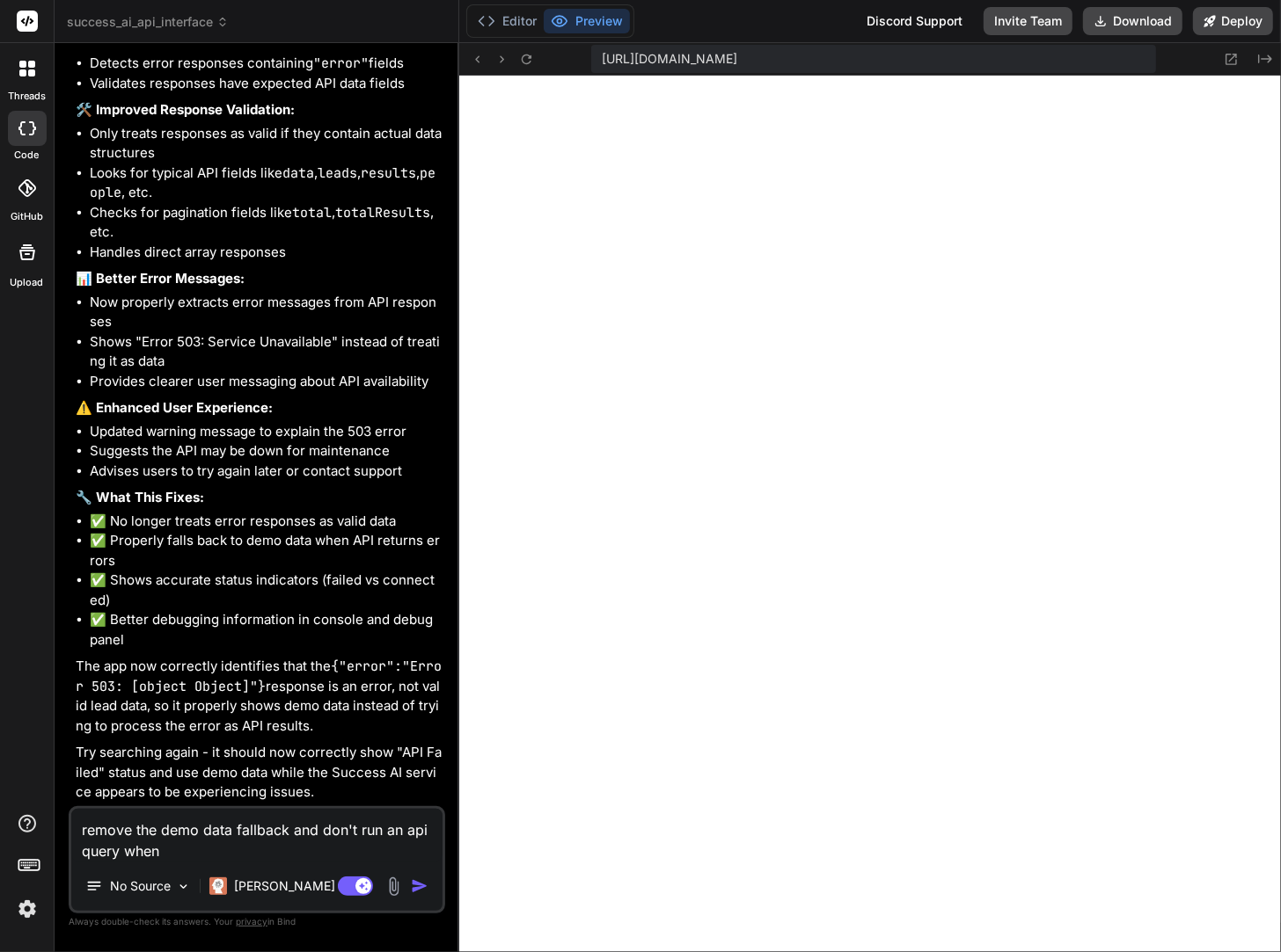
type textarea "remove the demo data fallback and don't run an api query when t"
type textarea "x"
type textarea "remove the demo data fallback and don't run an api query when th"
type textarea "x"
type textarea "remove the demo data fallback and don't run an api query when the"
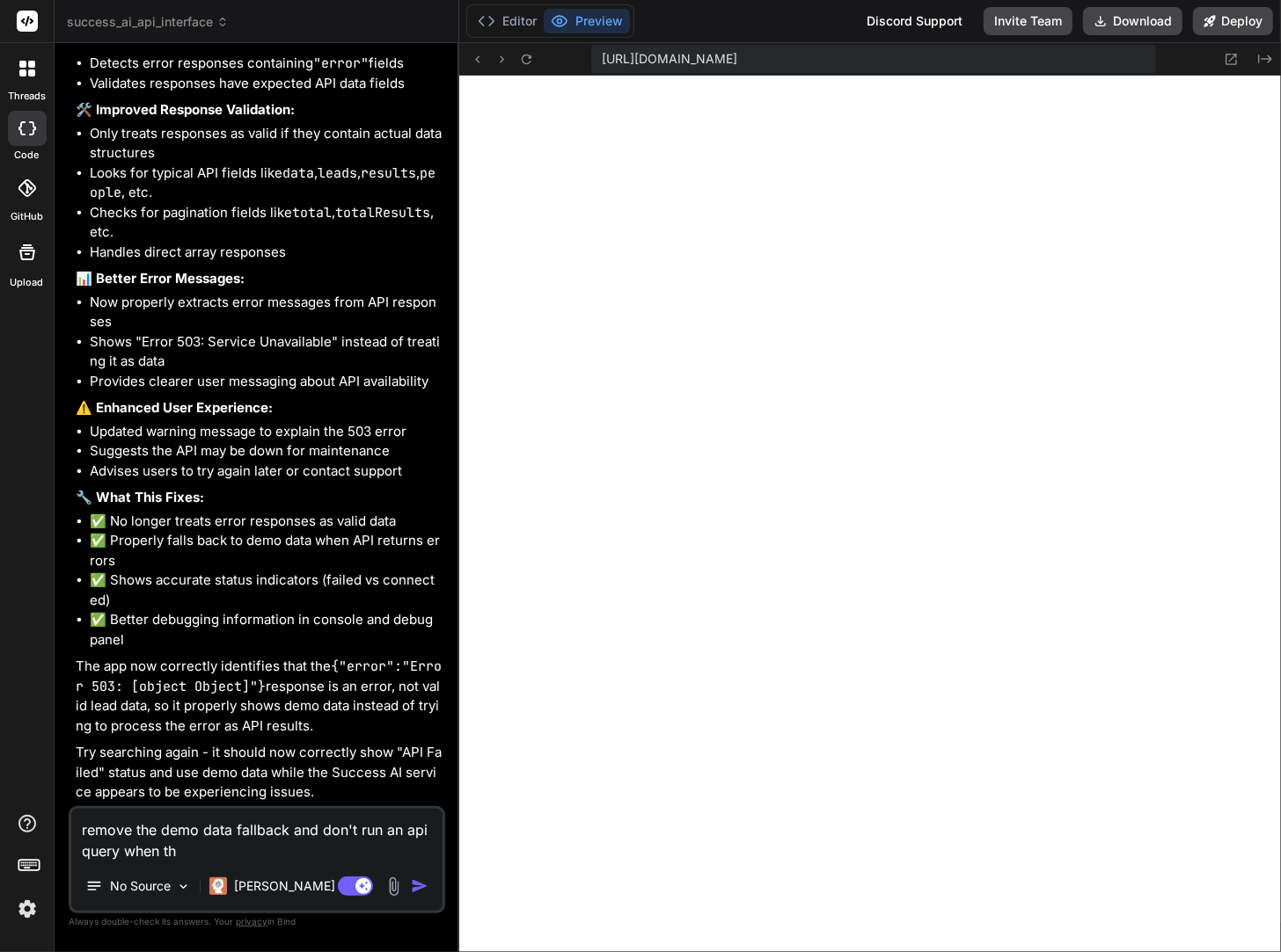
type textarea "x"
type textarea "remove the demo data fallback and don't run an api query when the"
type textarea "x"
type textarea "remove the demo data fallback and don't run an api query when the a"
type textarea "x"
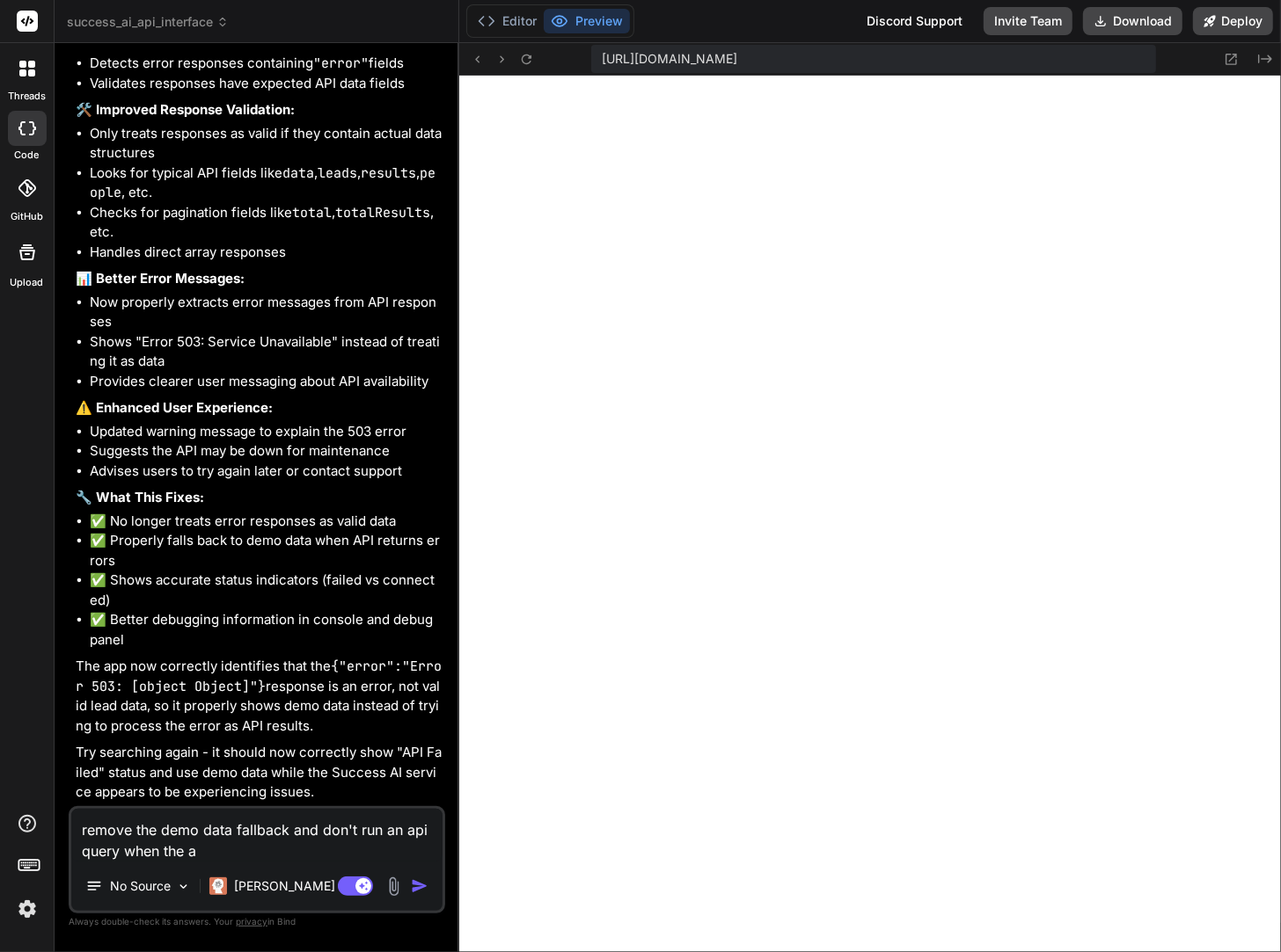
type textarea "remove the demo data fallback and don't run an api query when the ap"
type textarea "x"
type textarea "remove the demo data fallback and don't run an api query when the app"
type textarea "x"
type textarea "remove the demo data fallback and don't run an api query when the app"
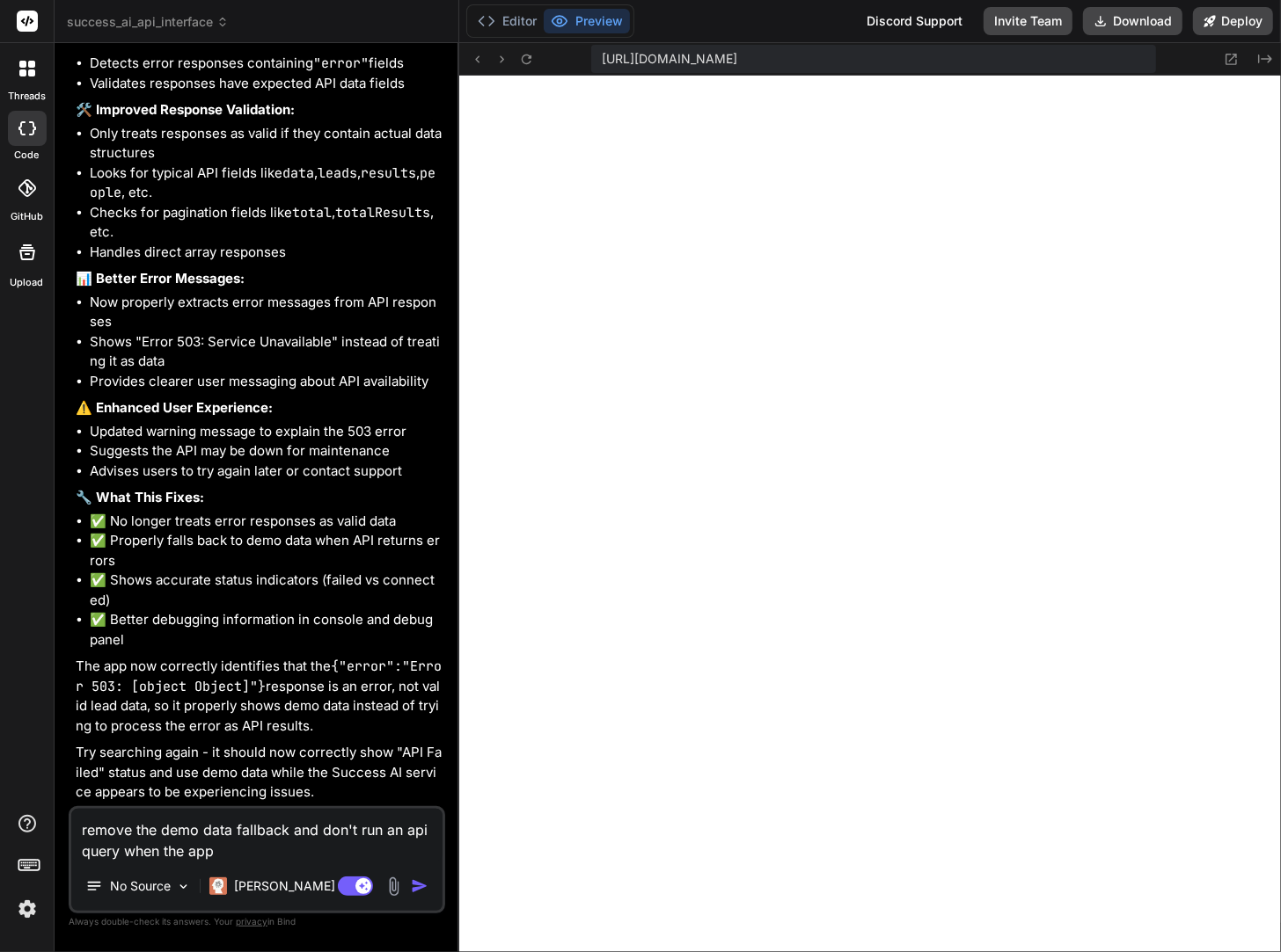
type textarea "x"
type textarea "remove the demo data fallback and don't run an api query when the app f"
type textarea "x"
type textarea "remove the demo data fallback and don't run an api query when the app fi"
type textarea "x"
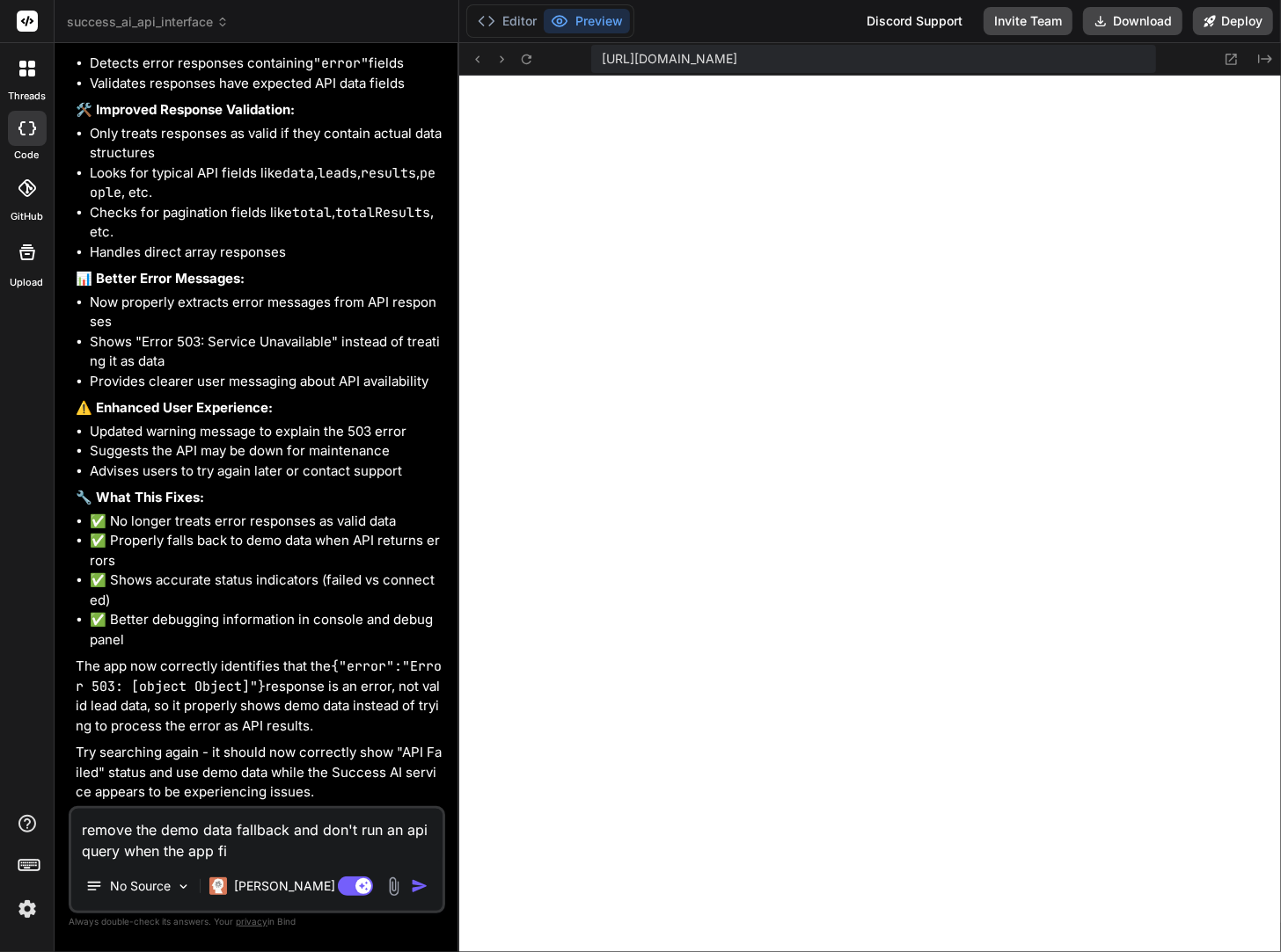
type textarea "remove the demo data fallback and don't run an api query when the app fir"
type textarea "x"
type textarea "remove the demo data fallback and don't run an api query when the app firs"
type textarea "x"
type textarea "remove the demo data fallback and don't run an api query when the app first"
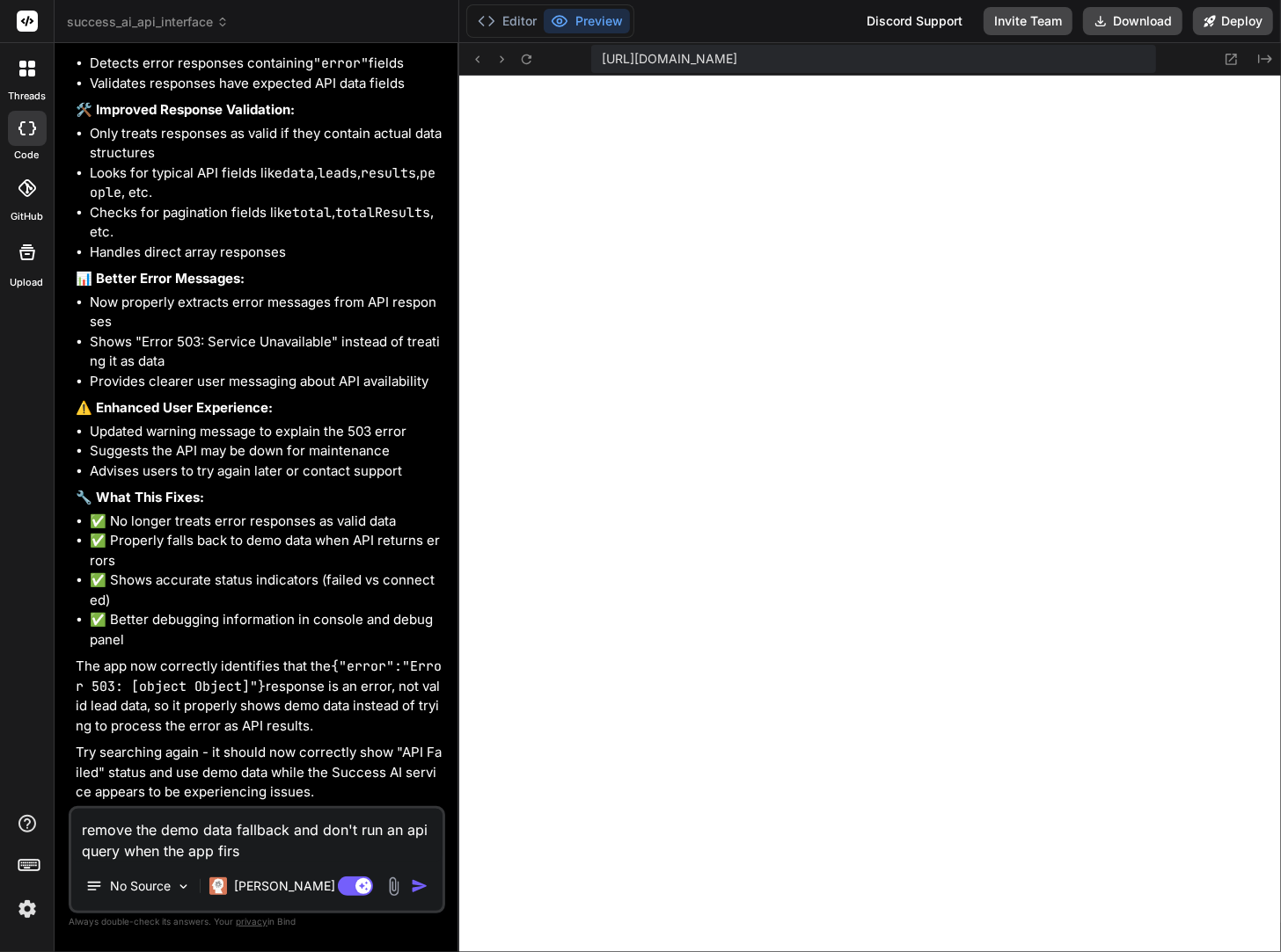
type textarea "x"
type textarea "remove the demo data fallback and don't run an api query when the app first"
type textarea "x"
type textarea "remove the demo data fallback and don't run an api query when the app first l"
type textarea "x"
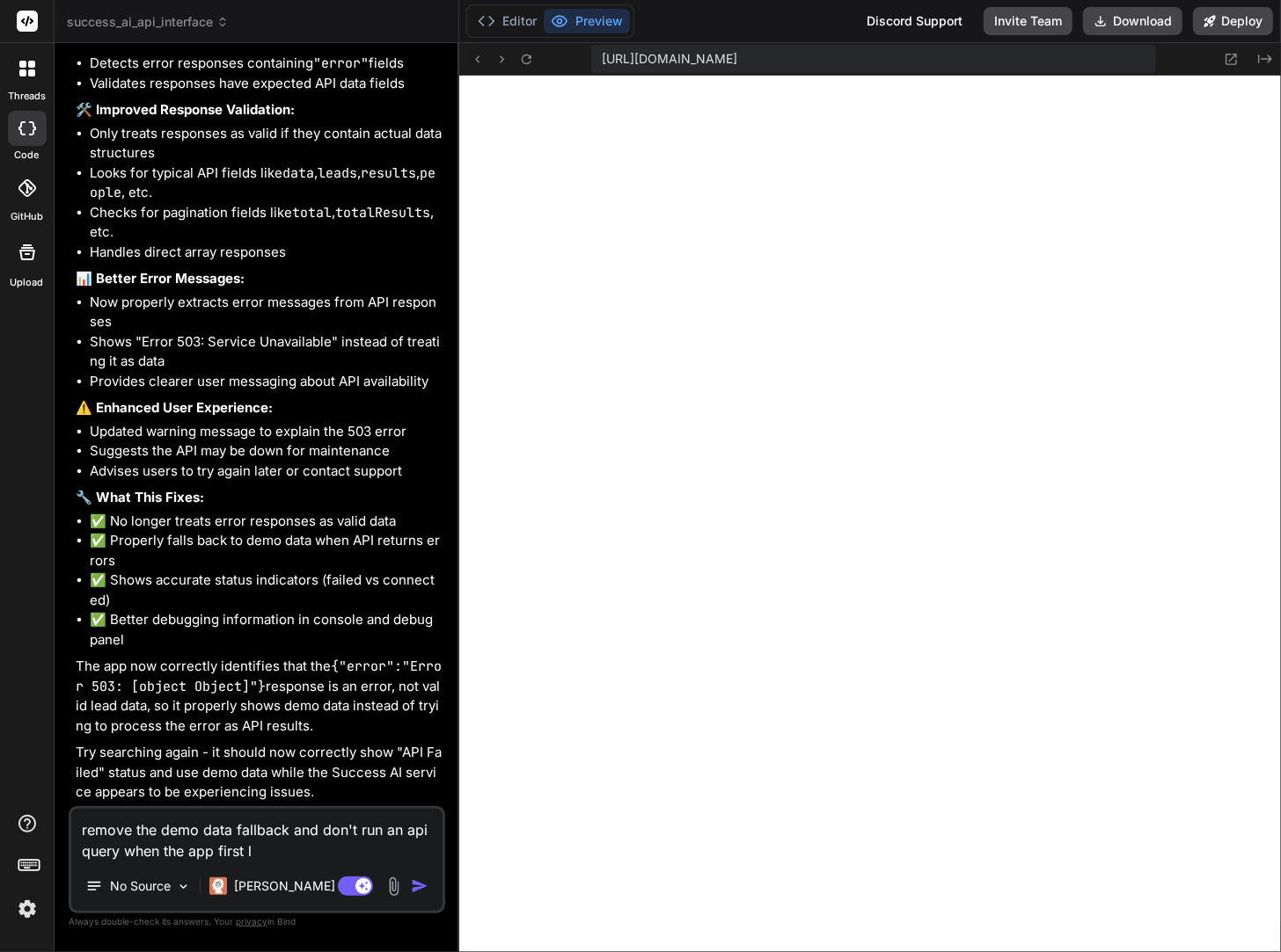
type textarea "remove the demo data fallback and don't run an api query when the app first lo"
type textarea "x"
type textarea "remove the demo data fallback and don't run an api query when the app first loa"
type textarea "x"
type textarea "remove the demo data fallback and don't run an api query when the app first load"
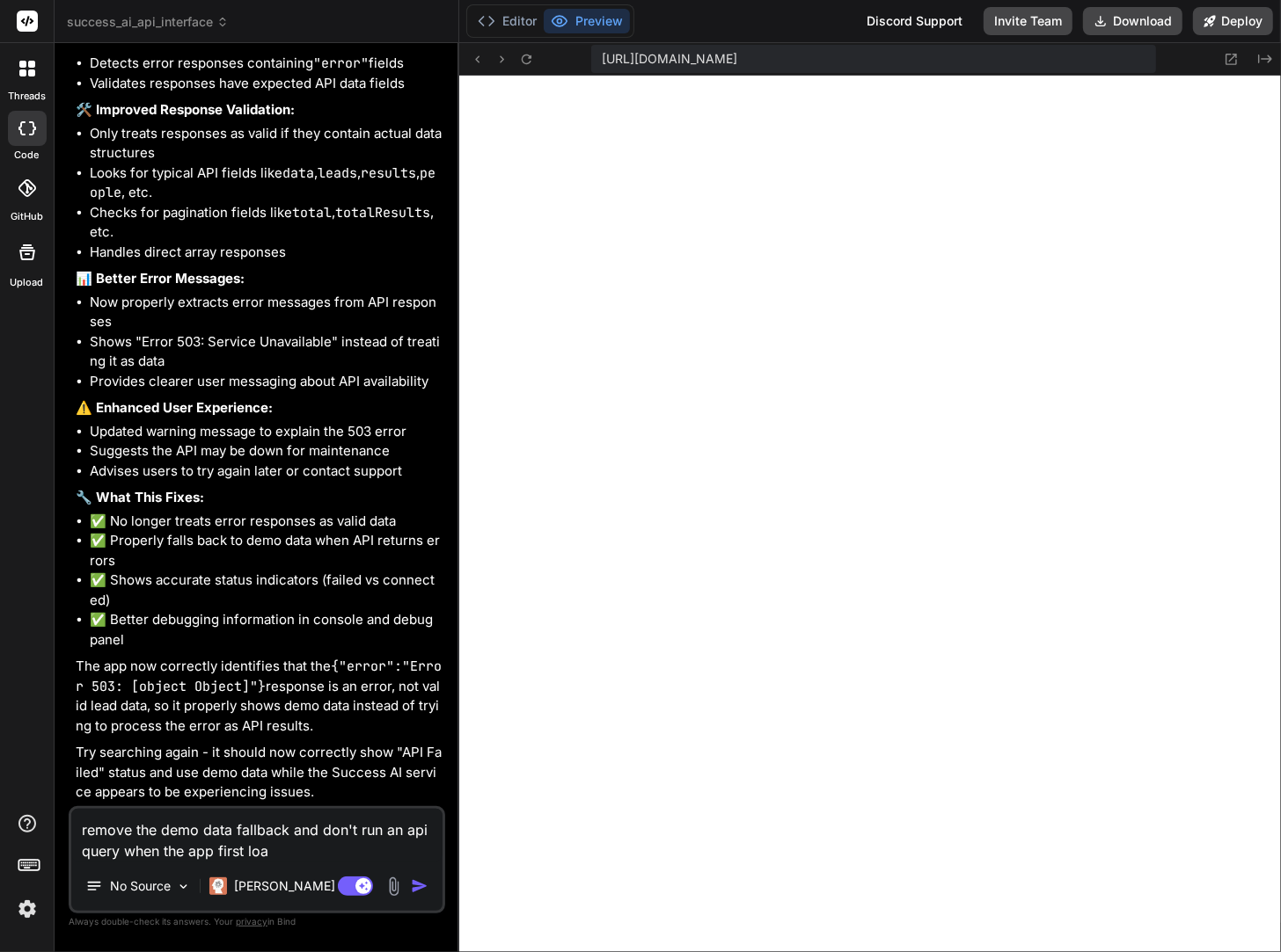
type textarea "x"
type textarea "remove the demo data fallback and don't run an api query when the app first loa…"
type textarea "x"
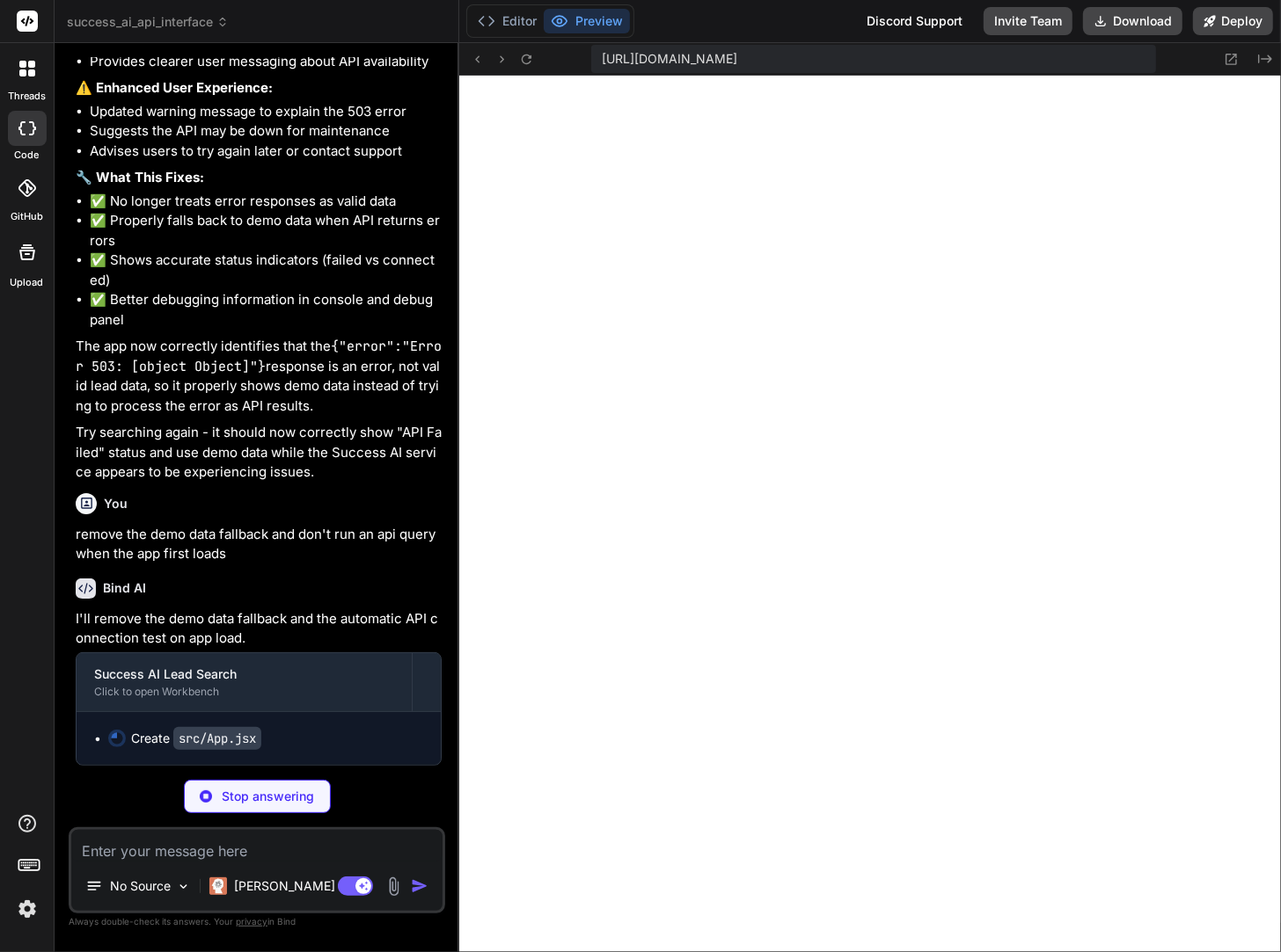
scroll to position [30242, 0]
type textarea "x"
type textarea "onClose={() => setShowDownloadModal(false)} onDownload={handleDownload} totalRe…"
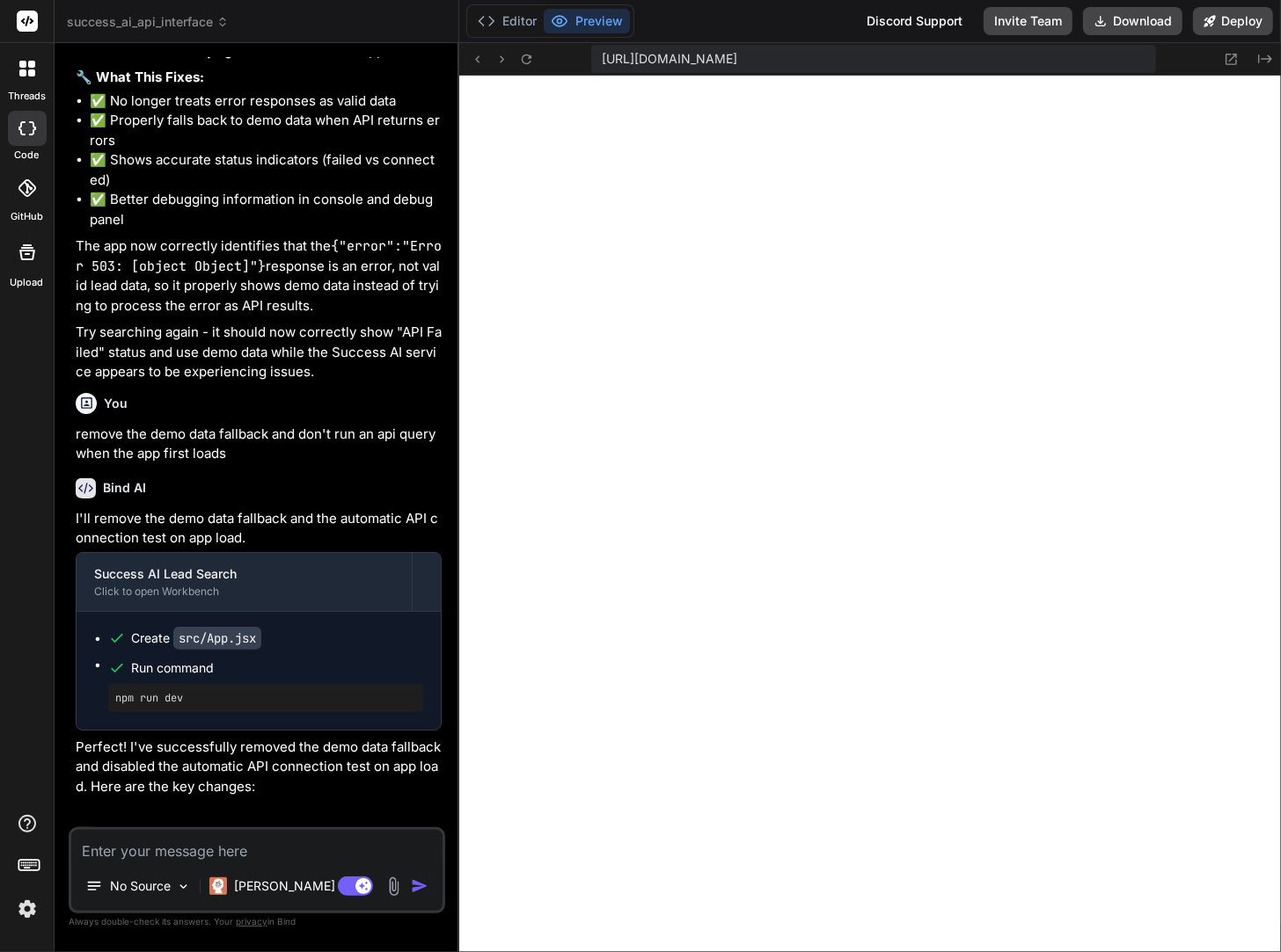
type textarea "x"
click at [264, 850] on textarea at bounding box center [256, 846] width 371 height 32
paste textarea "{ "status": 404, "statusText": "", "headers": { "content-length": "38", "conten…"
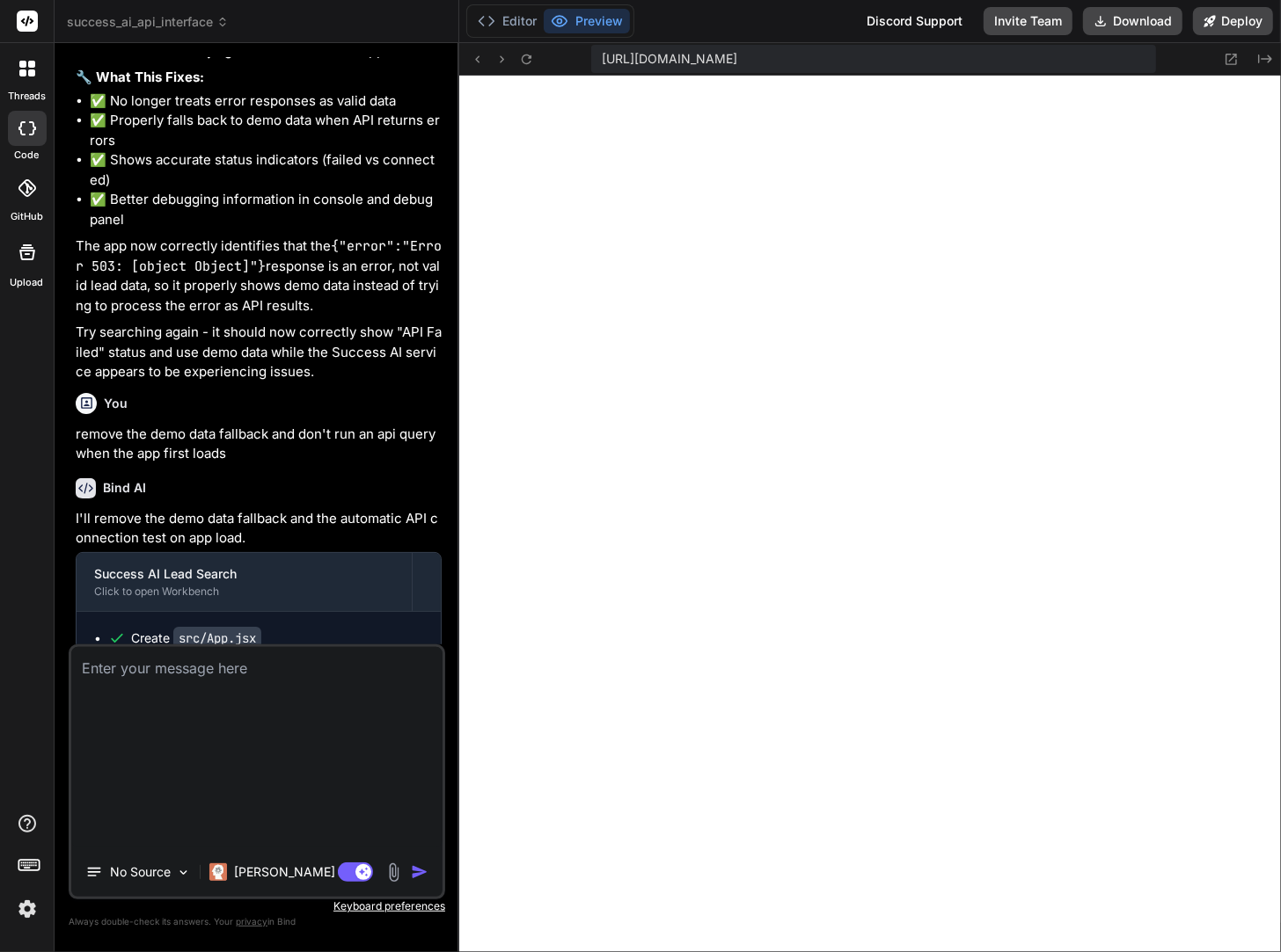
type textarea "{ "status": 404, "statusText": "", "headers": { "content-length": "38", "conten…"
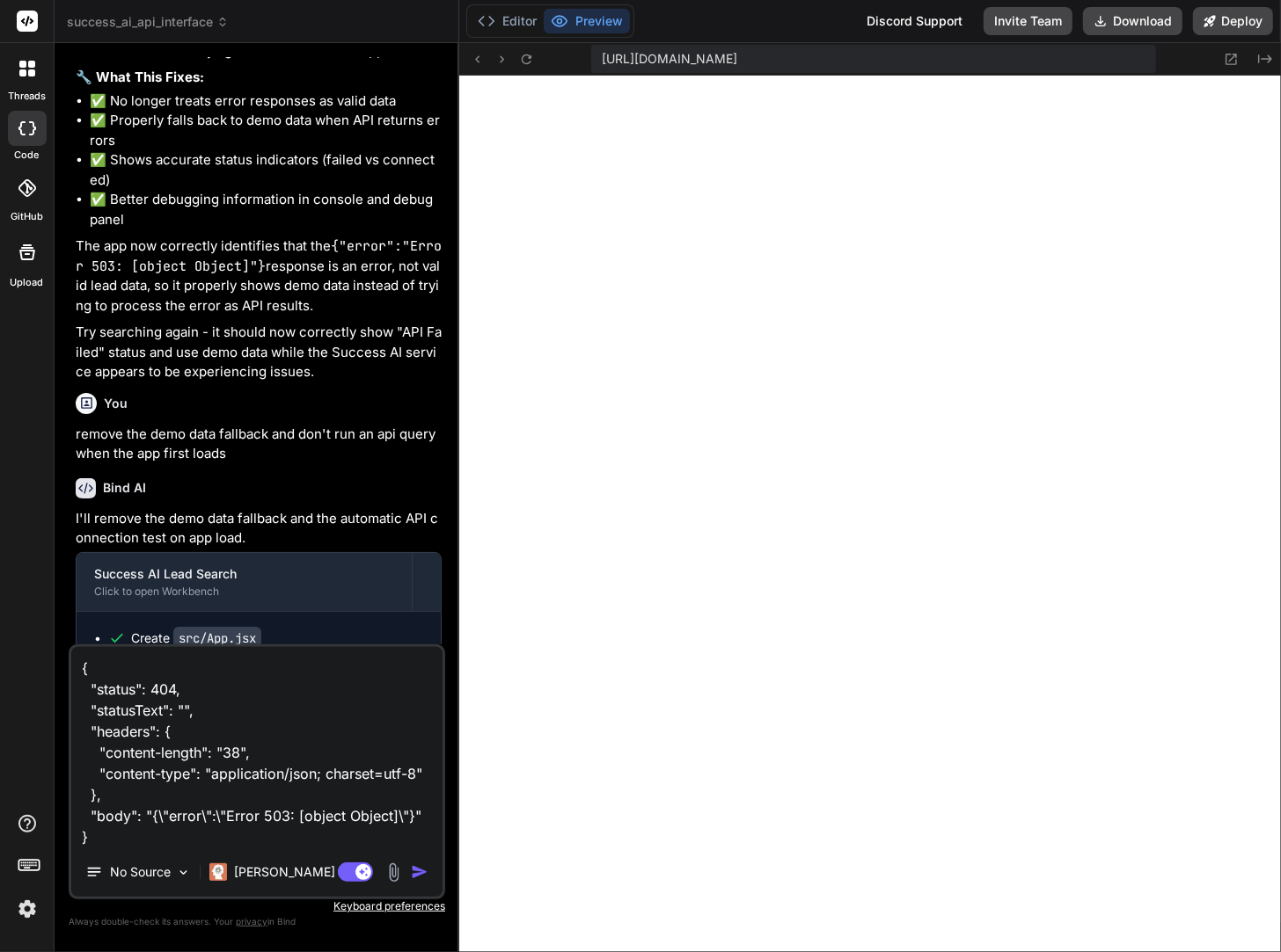
type textarea "x"
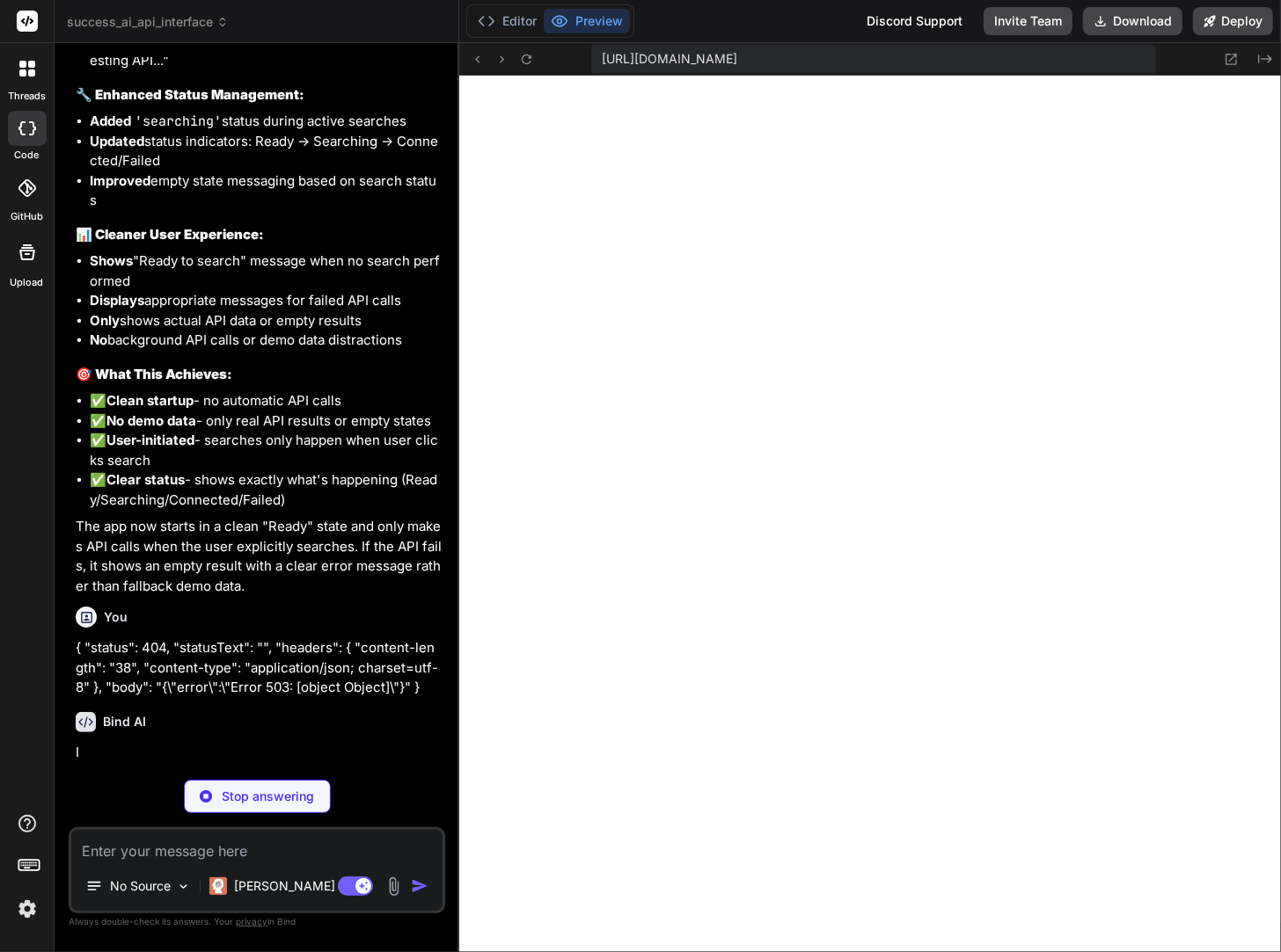
scroll to position [31430, 0]
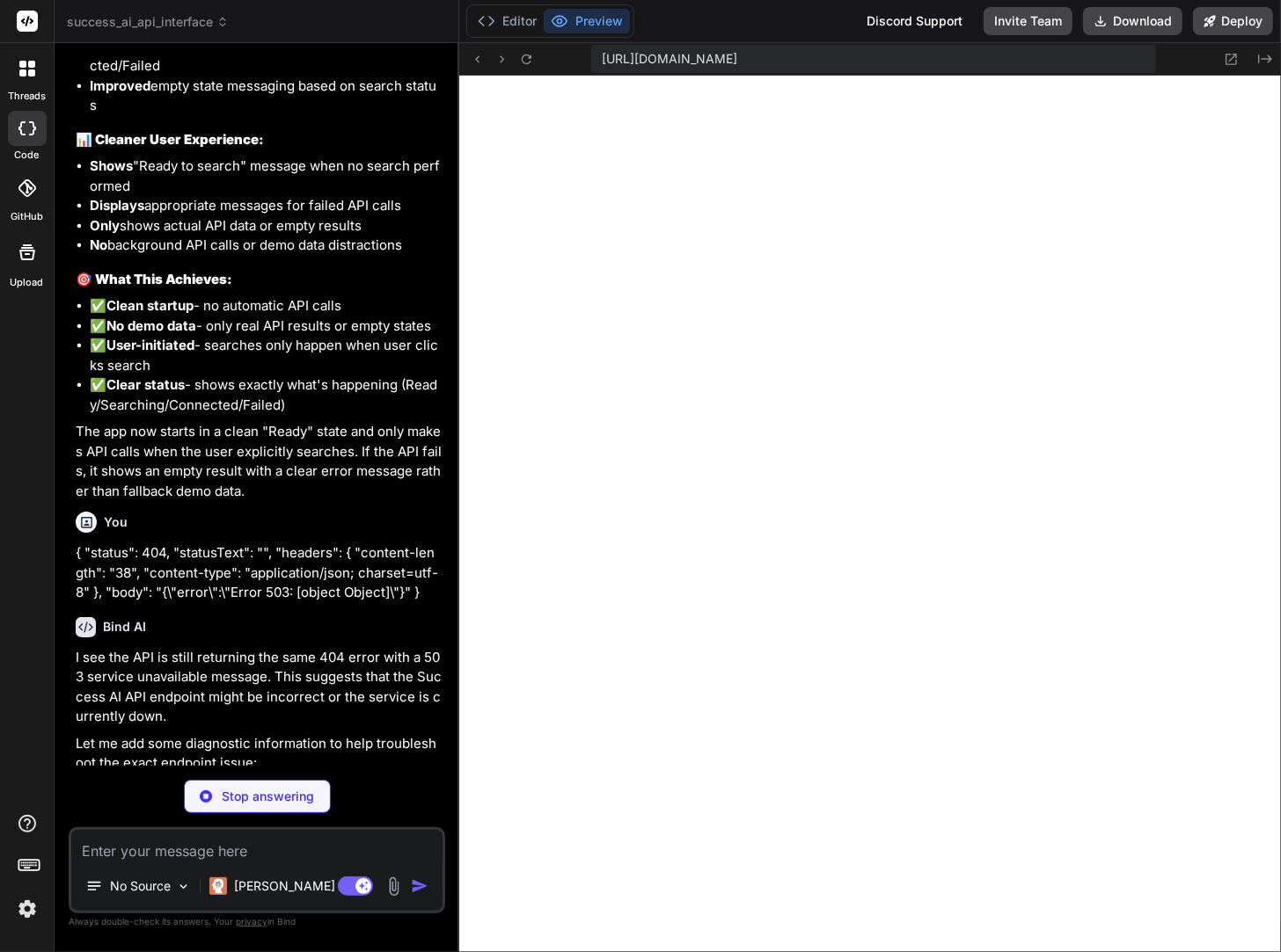
type textarea "x"
type textarea "); } export default App;"
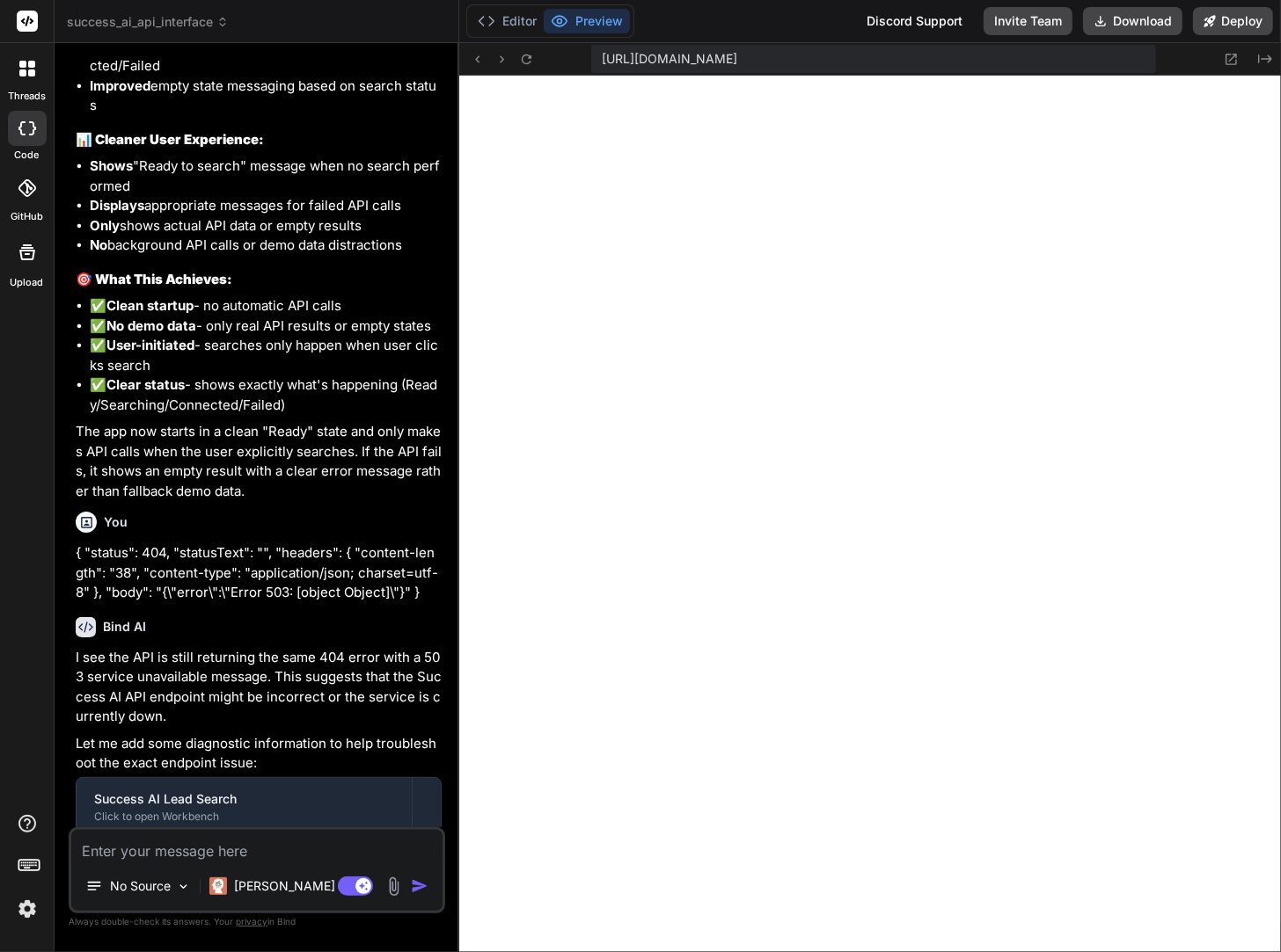
type textarea "x"
